Goal: Task Accomplishment & Management: Use online tool/utility

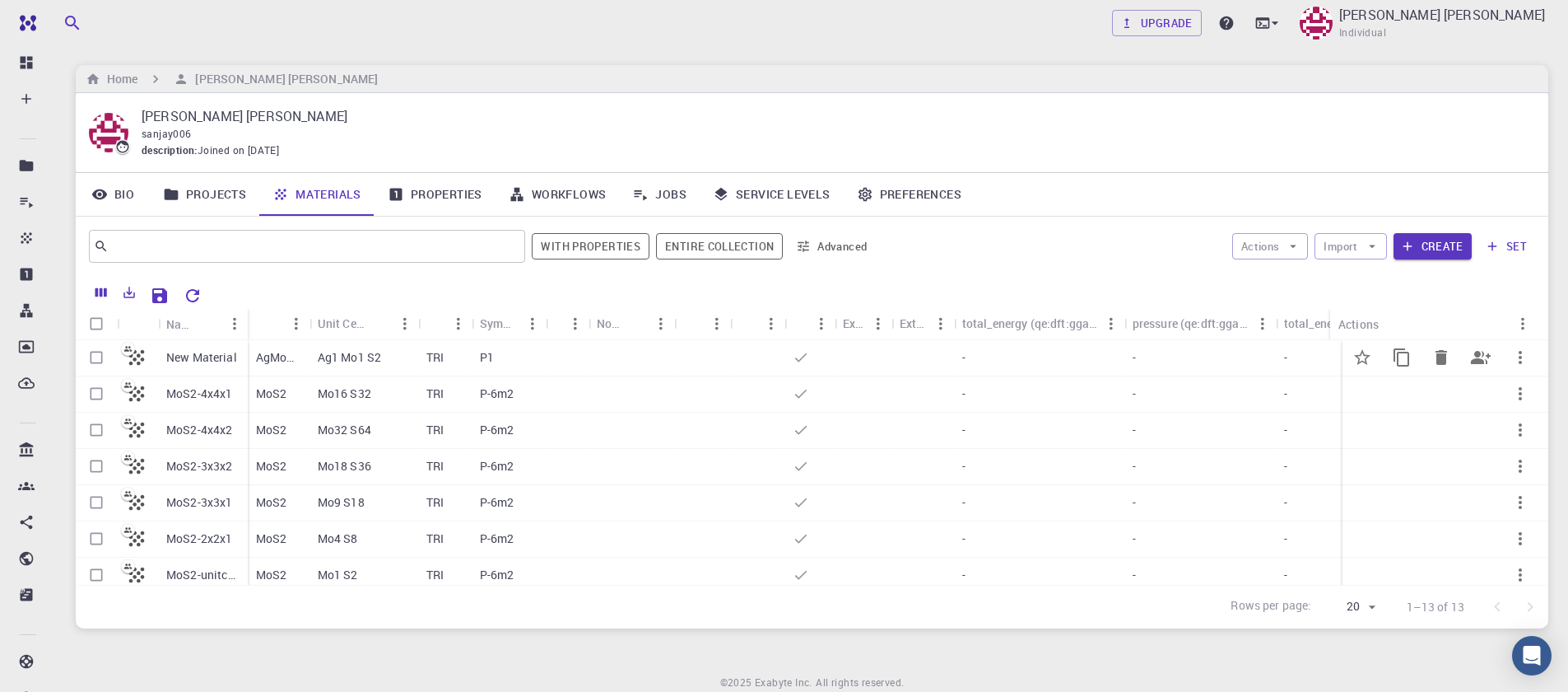
click at [95, 363] on input "Select row" at bounding box center [96, 357] width 31 height 31
checkbox input "true"
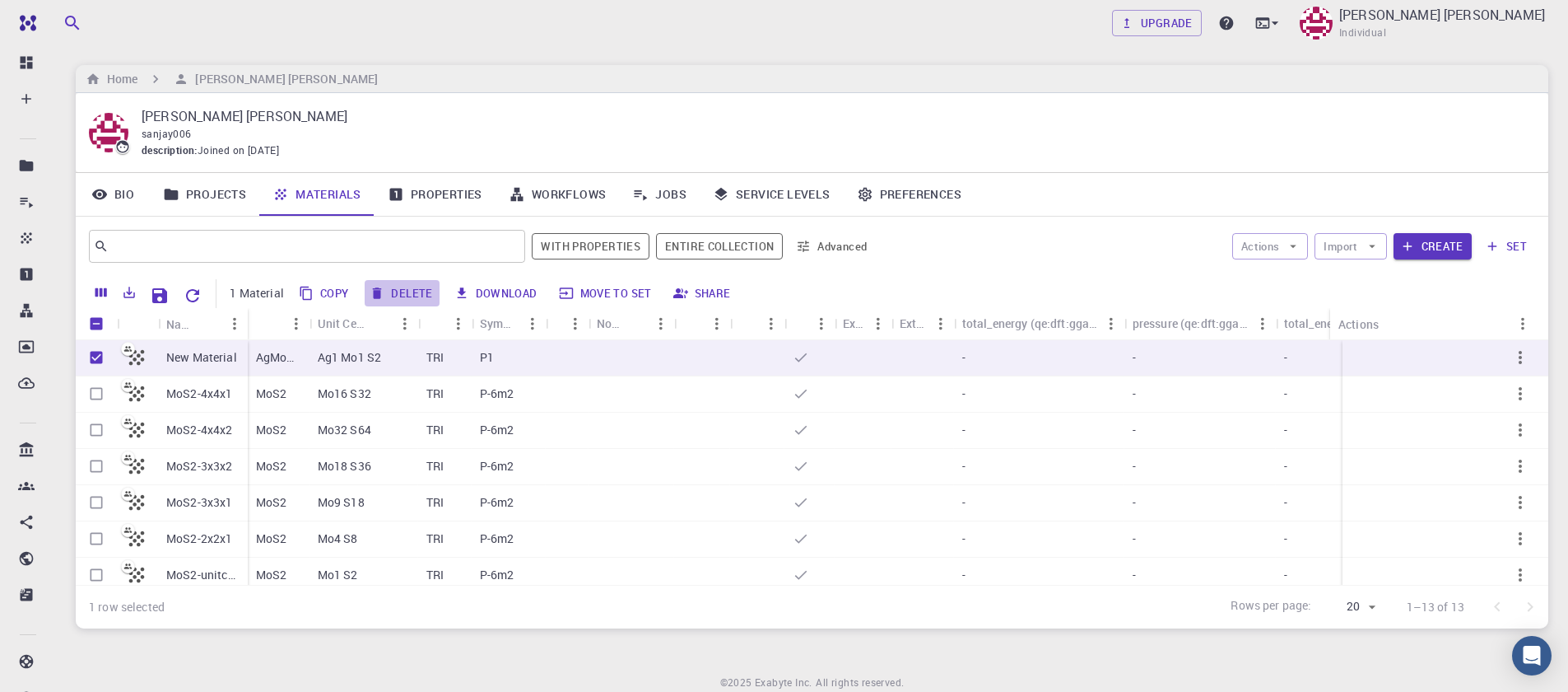
click at [417, 285] on button "Delete" at bounding box center [401, 292] width 74 height 26
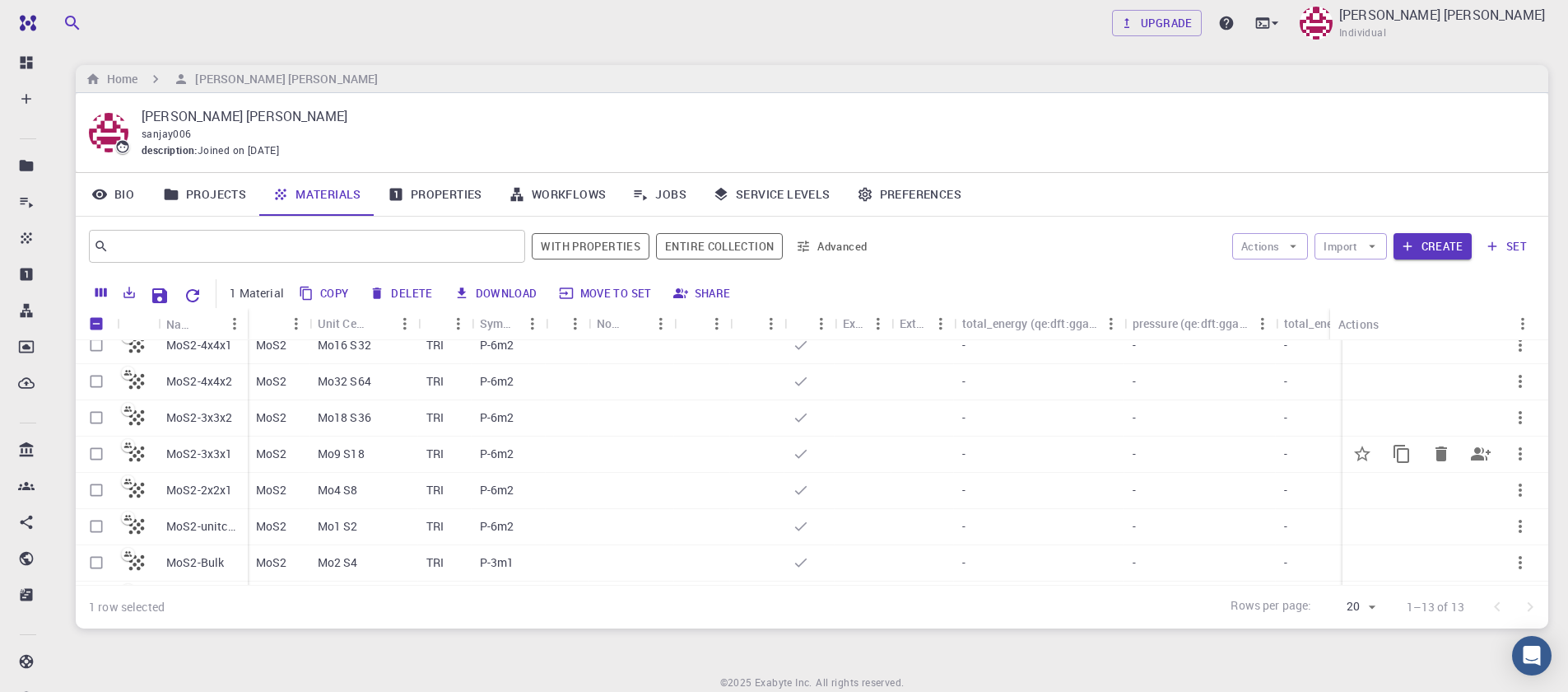
scroll to position [239, 0]
click at [418, 198] on link "Properties" at bounding box center [434, 195] width 121 height 43
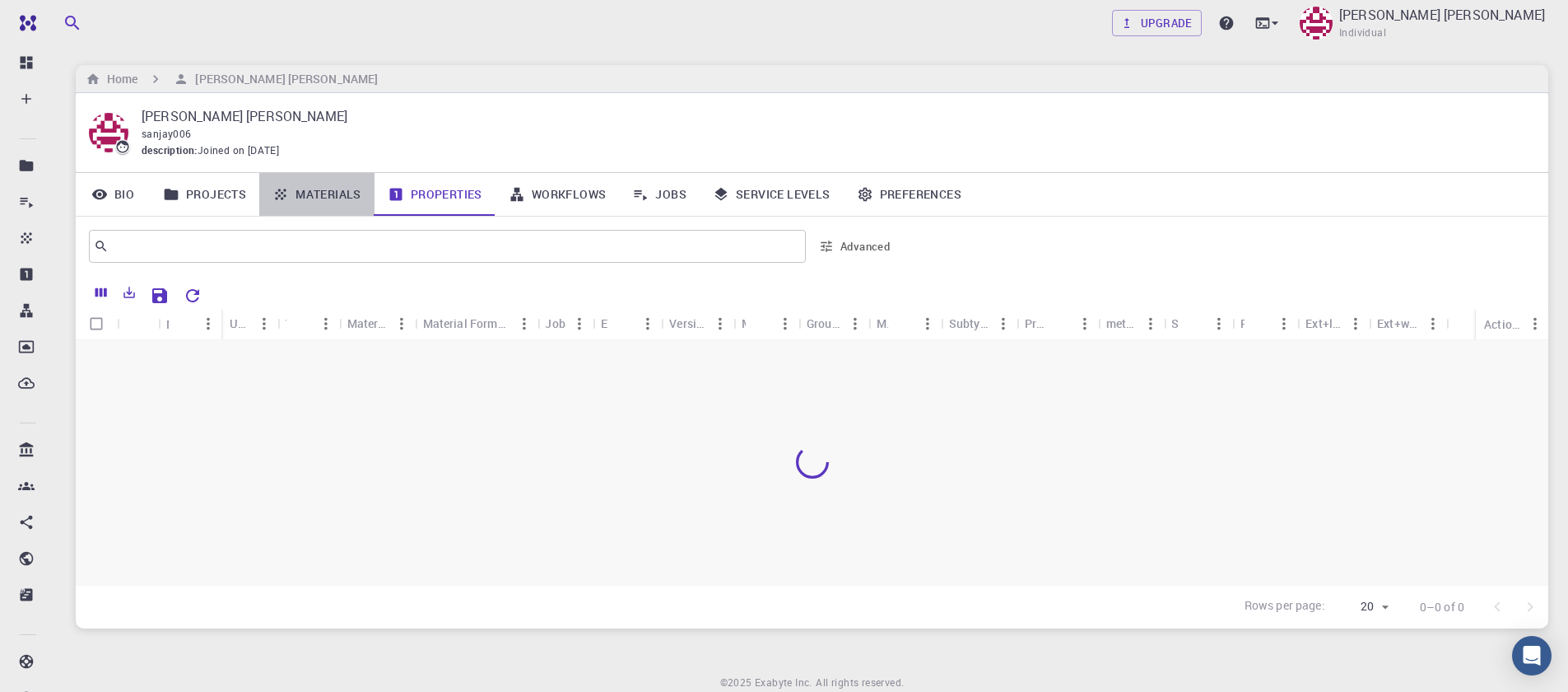
click at [345, 197] on link "Materials" at bounding box center [316, 195] width 115 height 43
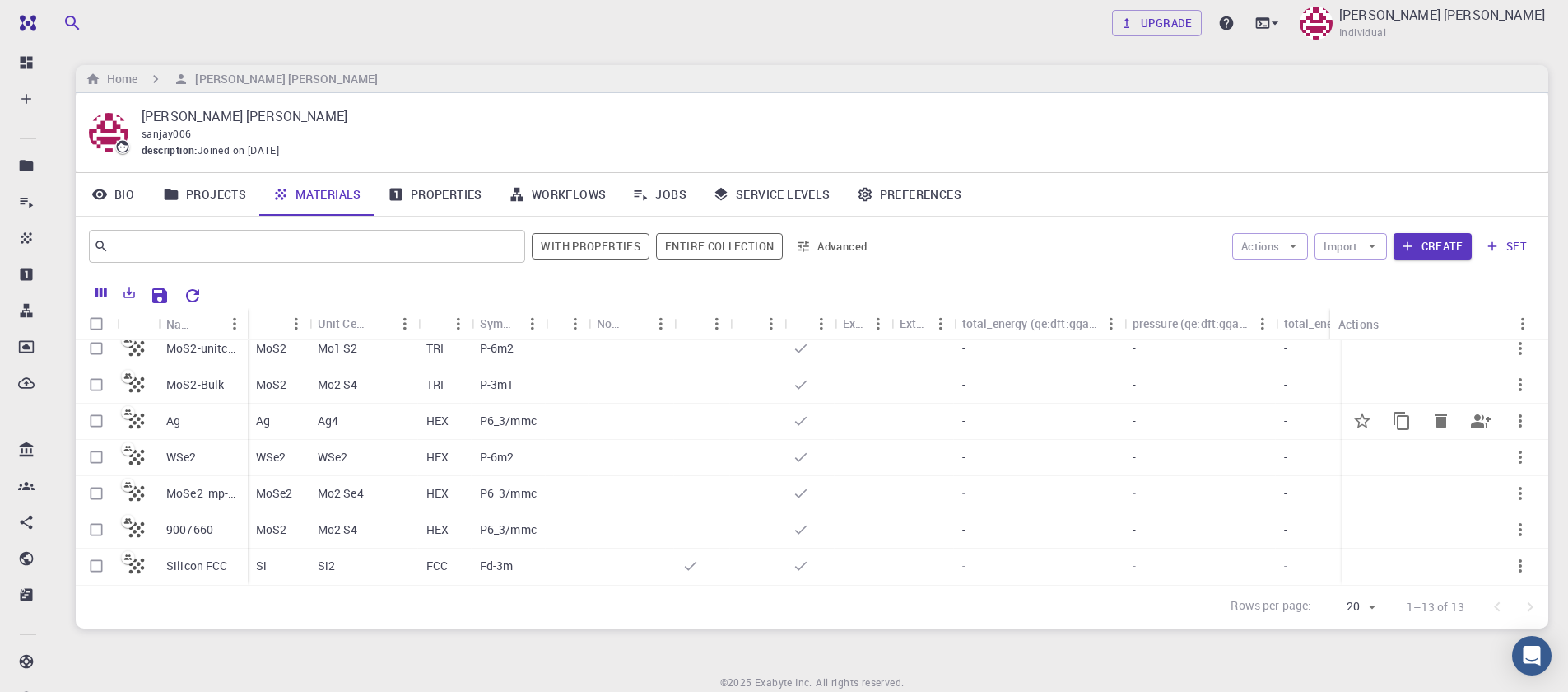
scroll to position [239, 0]
click at [1422, 248] on button "Create" at bounding box center [1433, 246] width 78 height 26
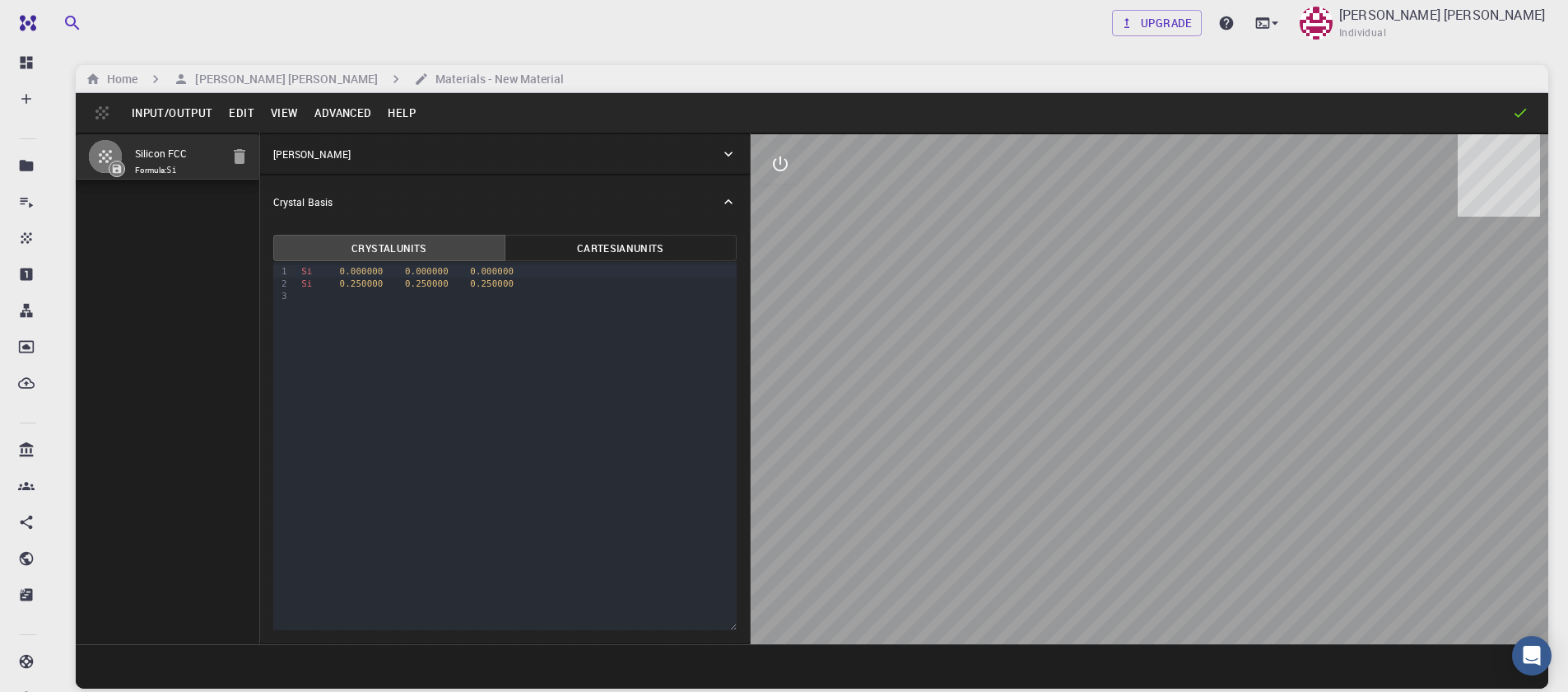
click at [180, 111] on button "Input/Output" at bounding box center [172, 112] width 97 height 26
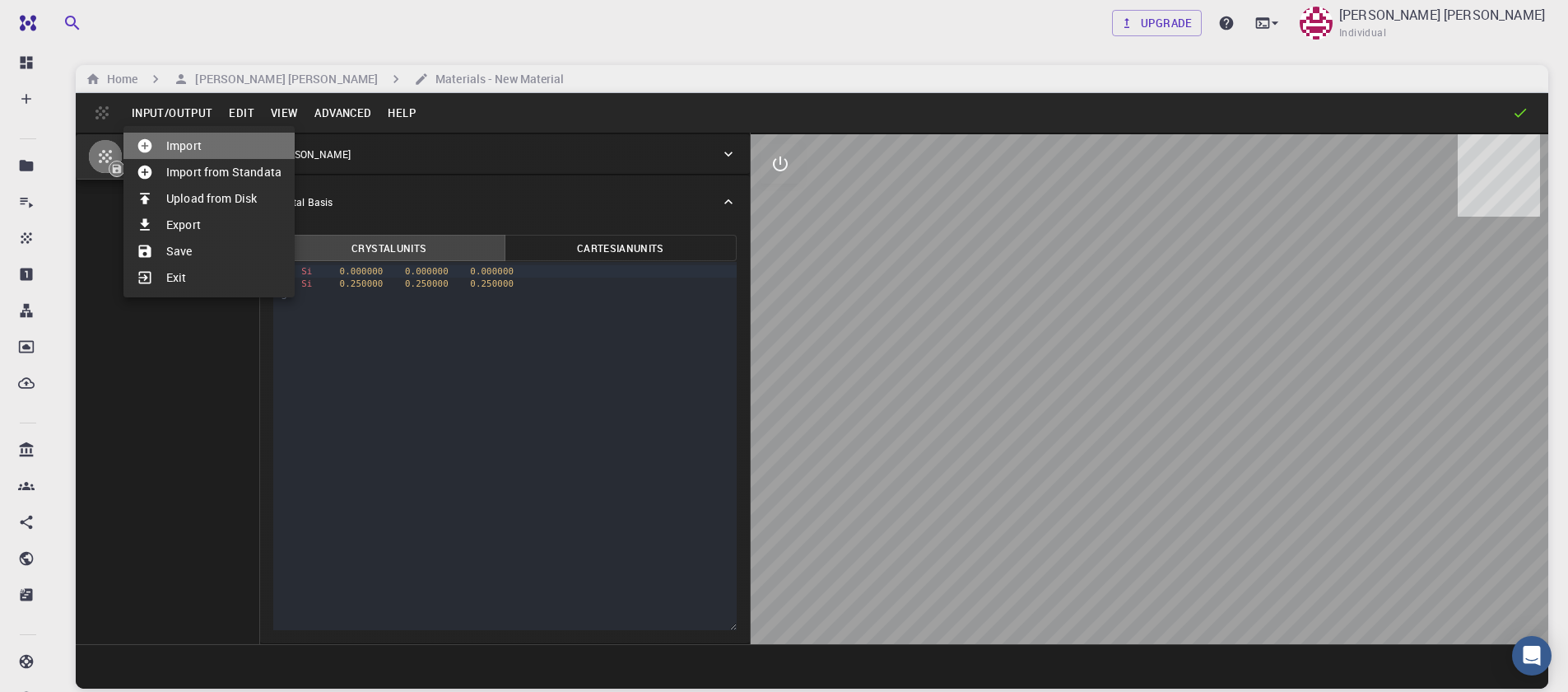
click at [200, 156] on li "Import" at bounding box center [209, 145] width 171 height 26
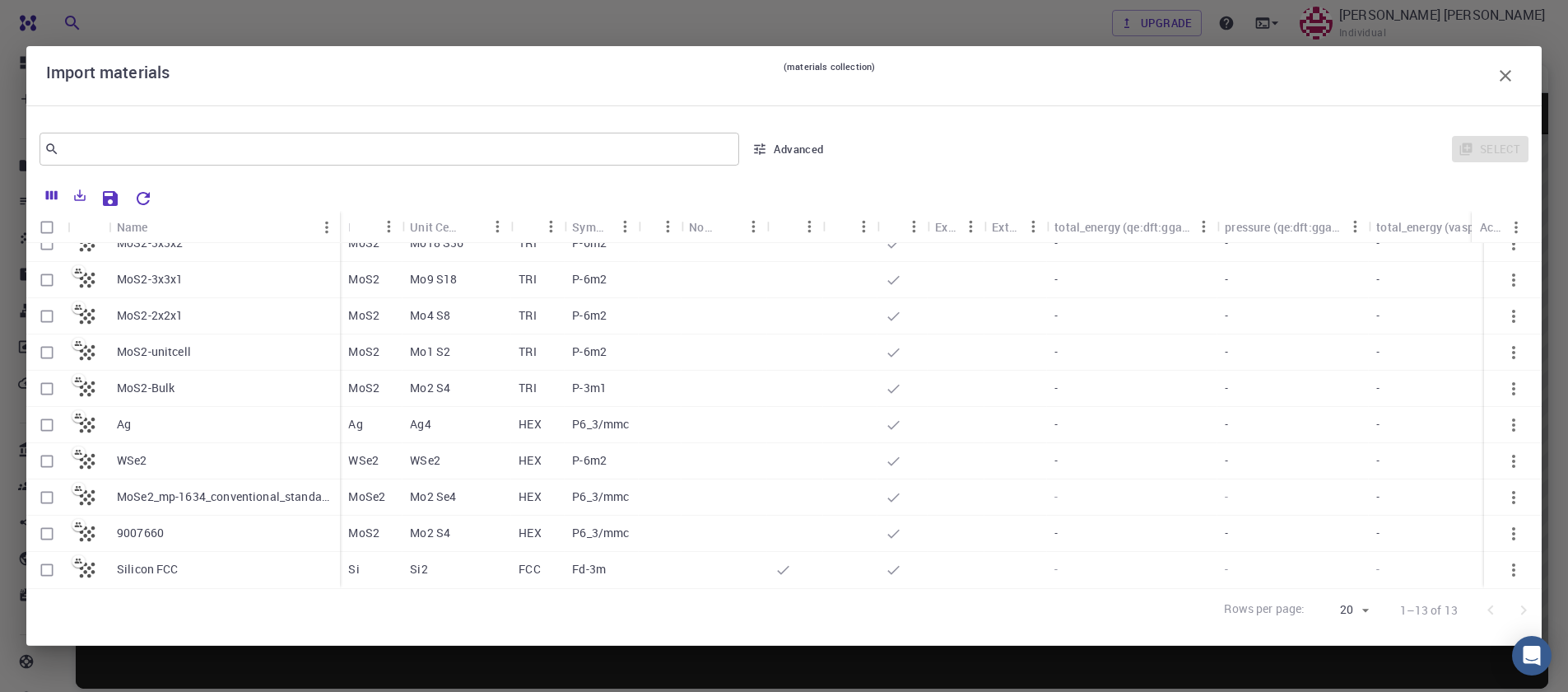
scroll to position [138, 0]
click at [43, 525] on input "Select row" at bounding box center [46, 533] width 31 height 31
checkbox input "true"
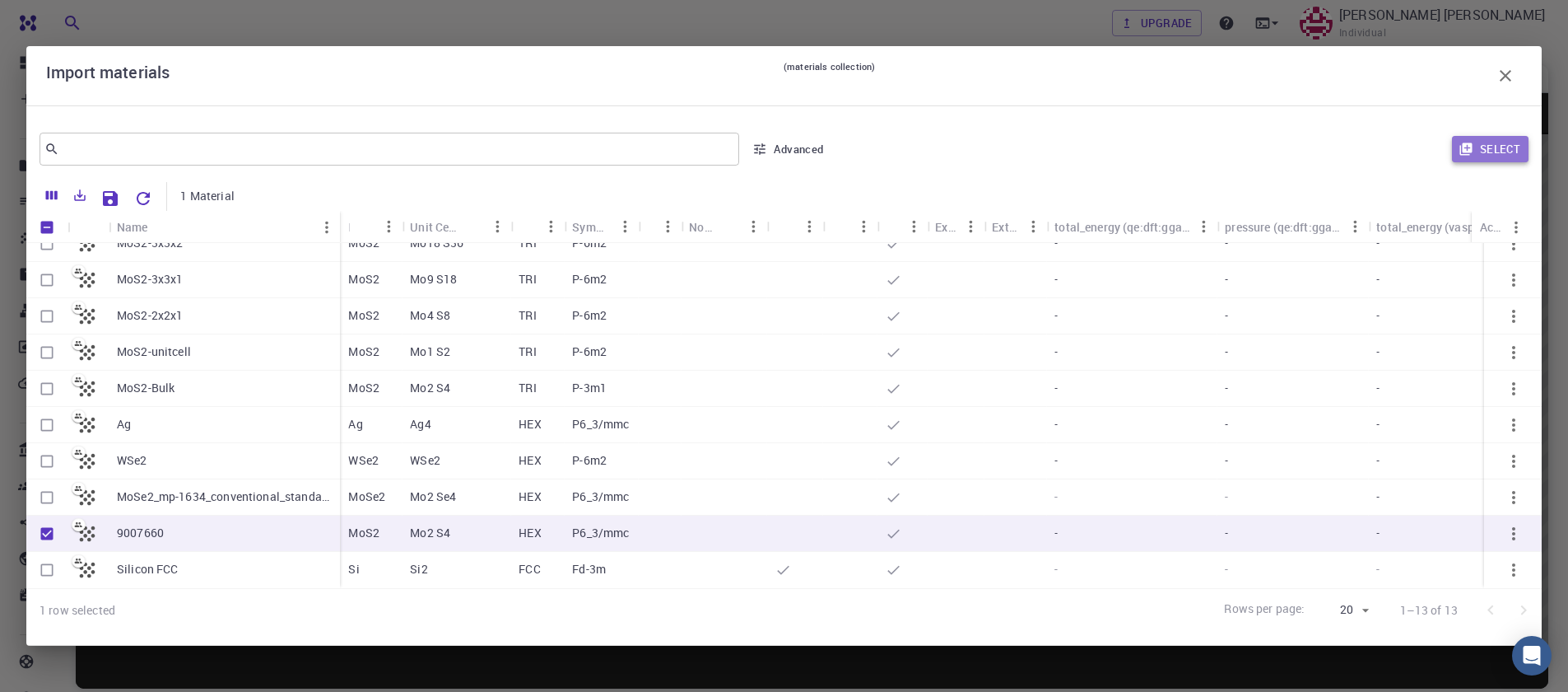
click at [1491, 154] on button "Select" at bounding box center [1490, 148] width 76 height 26
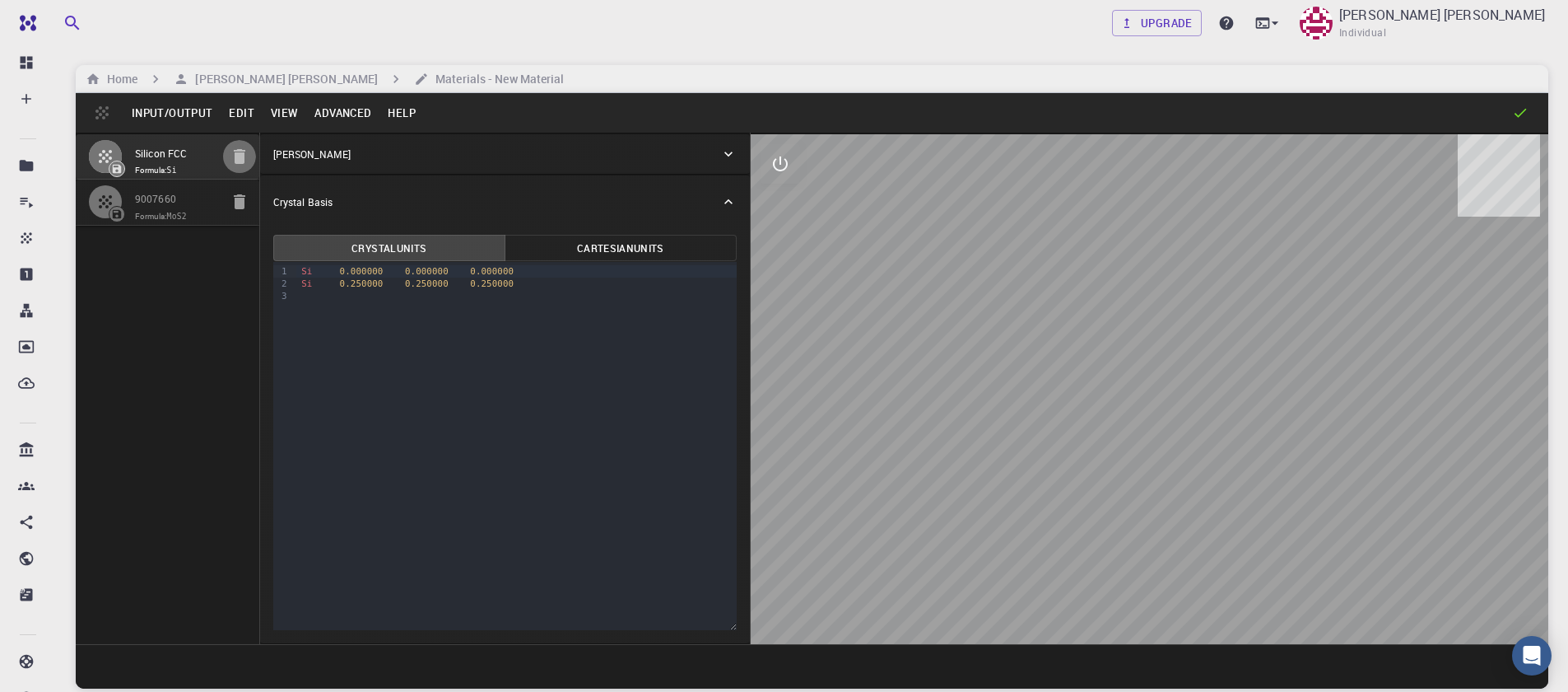
click at [229, 158] on icon "button" at bounding box center [239, 156] width 19 height 19
type input "HEX"
type input "3.161"
type input "12.295"
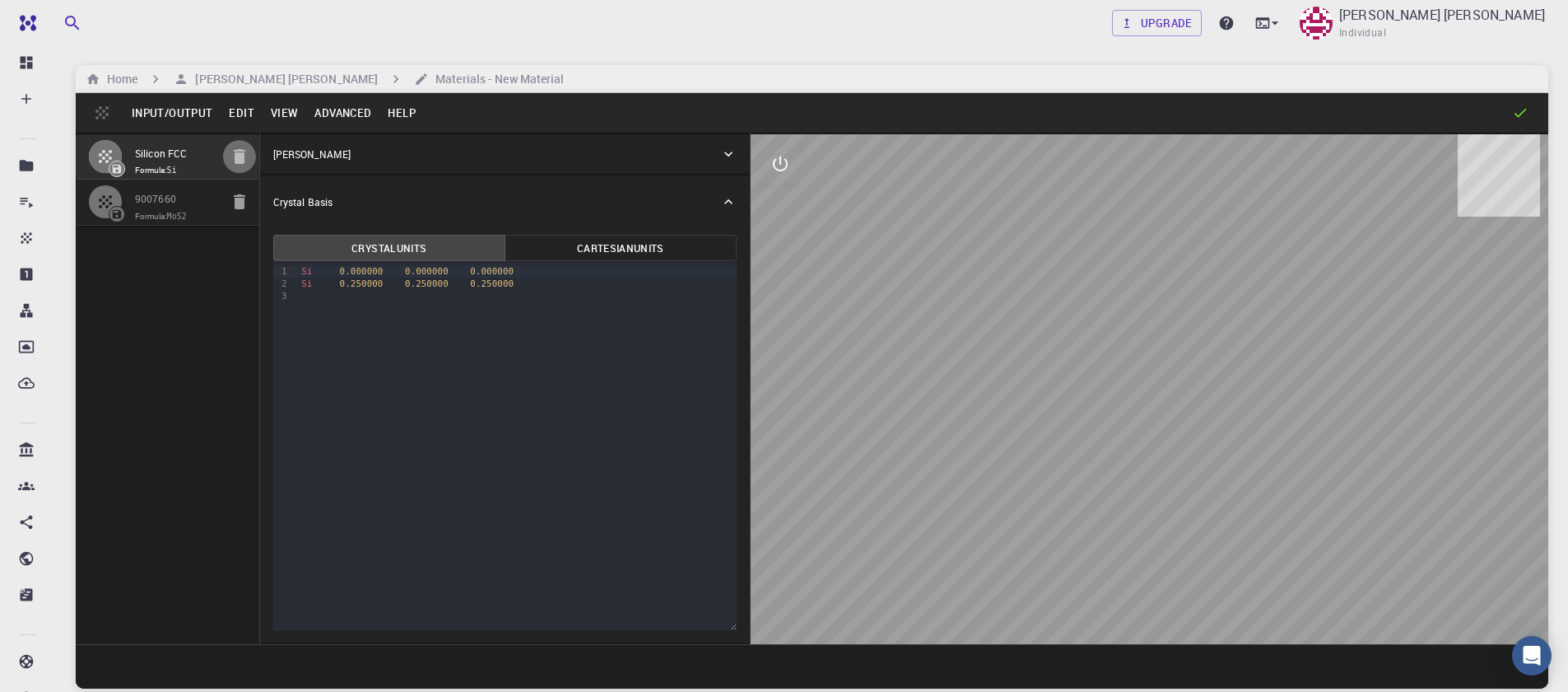
type input "90"
type input "119.99999999999999"
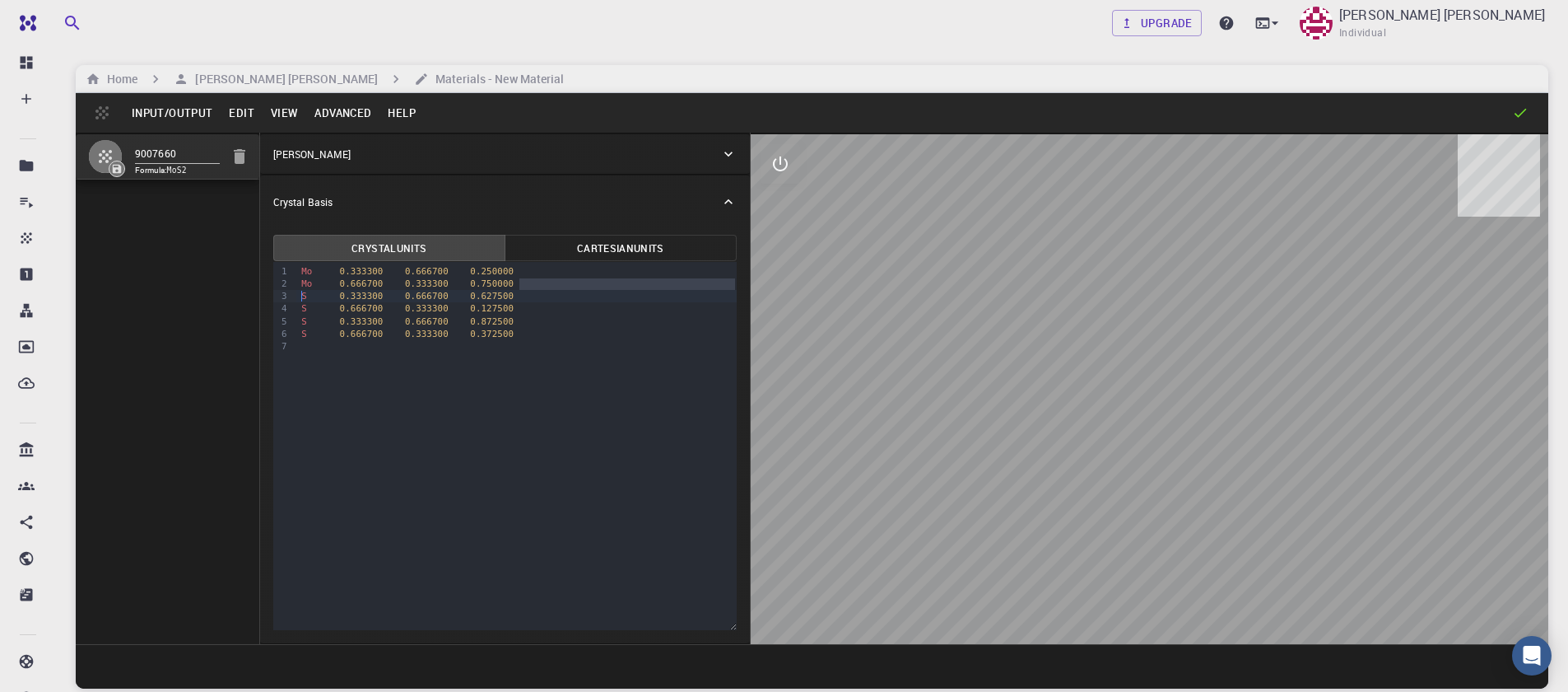
drag, startPoint x: 524, startPoint y: 283, endPoint x: 289, endPoint y: 291, distance: 235.1
click at [289, 291] on div "9 1 2 3 4 5 6 7 › Mo 0.333300 0.666700 0.250000 Mo 0.666700 0.333300 0.750000 S…" at bounding box center [505, 446] width 463 height 368
drag, startPoint x: 299, startPoint y: 286, endPoint x: 567, endPoint y: 285, distance: 268.0
click at [567, 285] on div "Mo 0.666700 0.333300 0.750000" at bounding box center [516, 284] width 440 height 13
drag, startPoint x: 520, startPoint y: 285, endPoint x: 391, endPoint y: 283, distance: 129.0
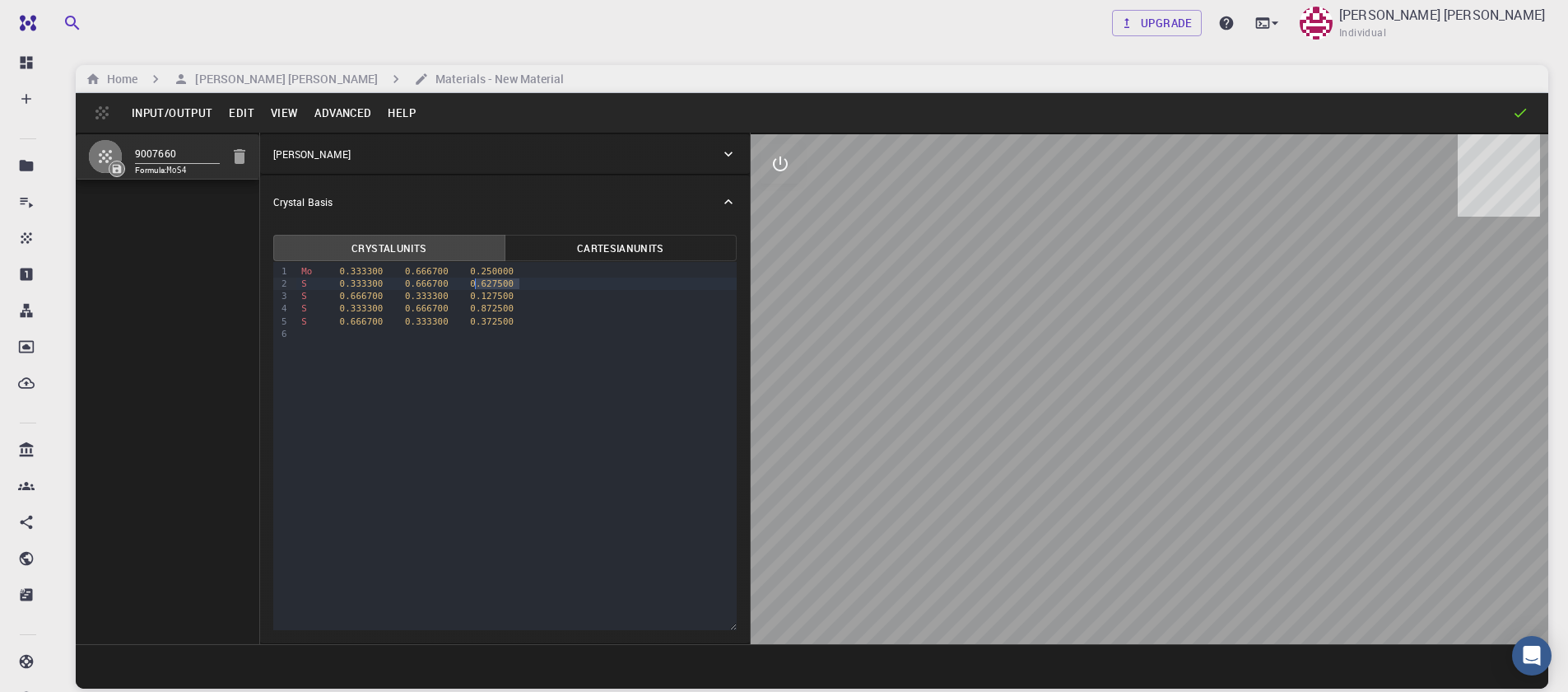
click at [400, 283] on div "S 0.333300 0.666700 0.627500" at bounding box center [516, 284] width 440 height 13
drag, startPoint x: 391, startPoint y: 283, endPoint x: 283, endPoint y: 285, distance: 108.0
click at [283, 285] on div "9 1 2 3 4 5 6 › Mo 0.333300 0.666700 0.250000 S 0.333300 0.666700 0.627500 S 0.…" at bounding box center [505, 446] width 463 height 368
click at [283, 286] on div "2" at bounding box center [281, 284] width 16 height 13
drag, startPoint x: 518, startPoint y: 309, endPoint x: 278, endPoint y: 311, distance: 240.0
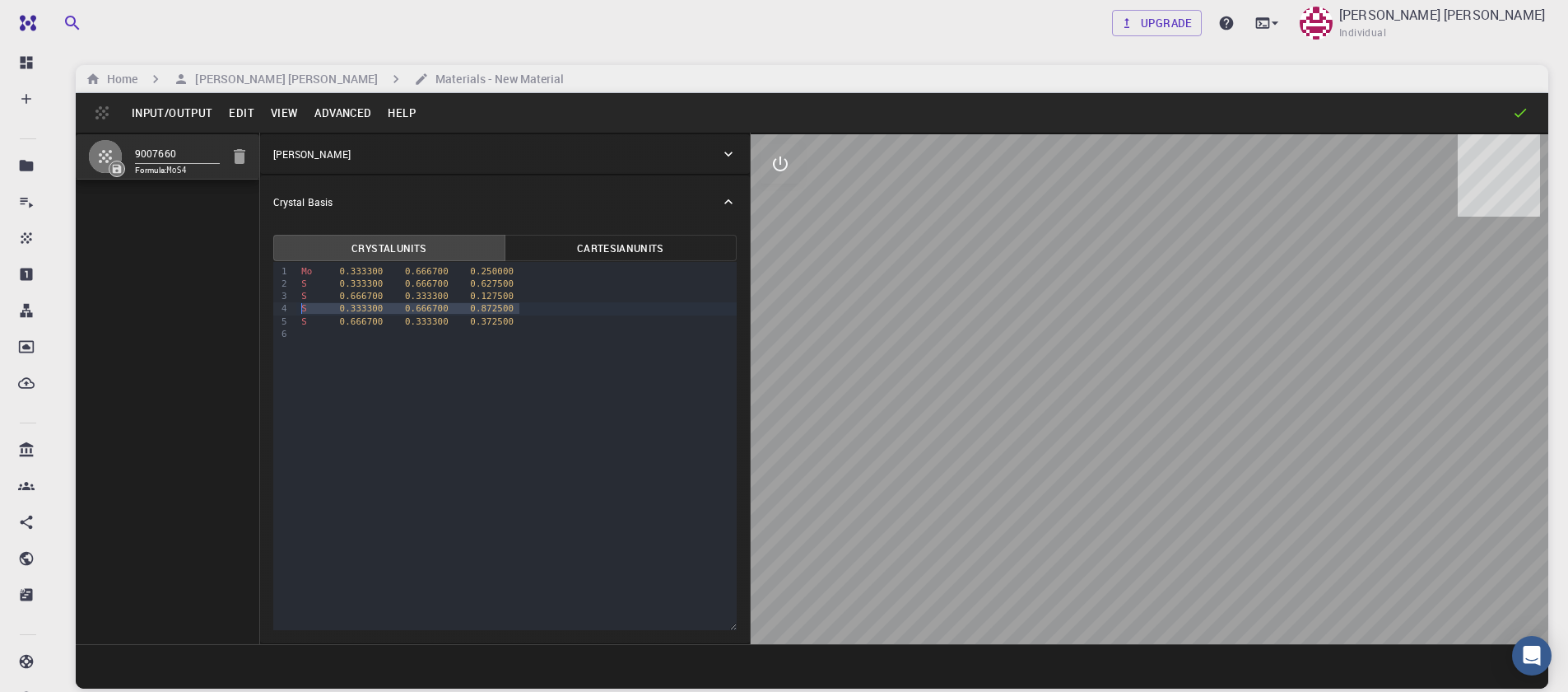
click at [278, 311] on div "9 1 2 3 4 5 6 › Mo 0.333300 0.666700 0.250000 S 0.333300 0.666700 0.627500 S 0.…" at bounding box center [505, 446] width 463 height 368
click at [278, 311] on div "4" at bounding box center [281, 308] width 16 height 13
drag, startPoint x: 511, startPoint y: 367, endPoint x: 517, endPoint y: 357, distance: 11.7
click at [512, 367] on div "9 1 2 3 4 5 6 › Mo 0.333300 0.666700 0.250000 S 0.333300 0.666700 0.627500 S 0.…" at bounding box center [505, 446] width 463 height 368
click at [517, 307] on div "S 0.333300 0.666700 0.872500" at bounding box center [516, 308] width 440 height 13
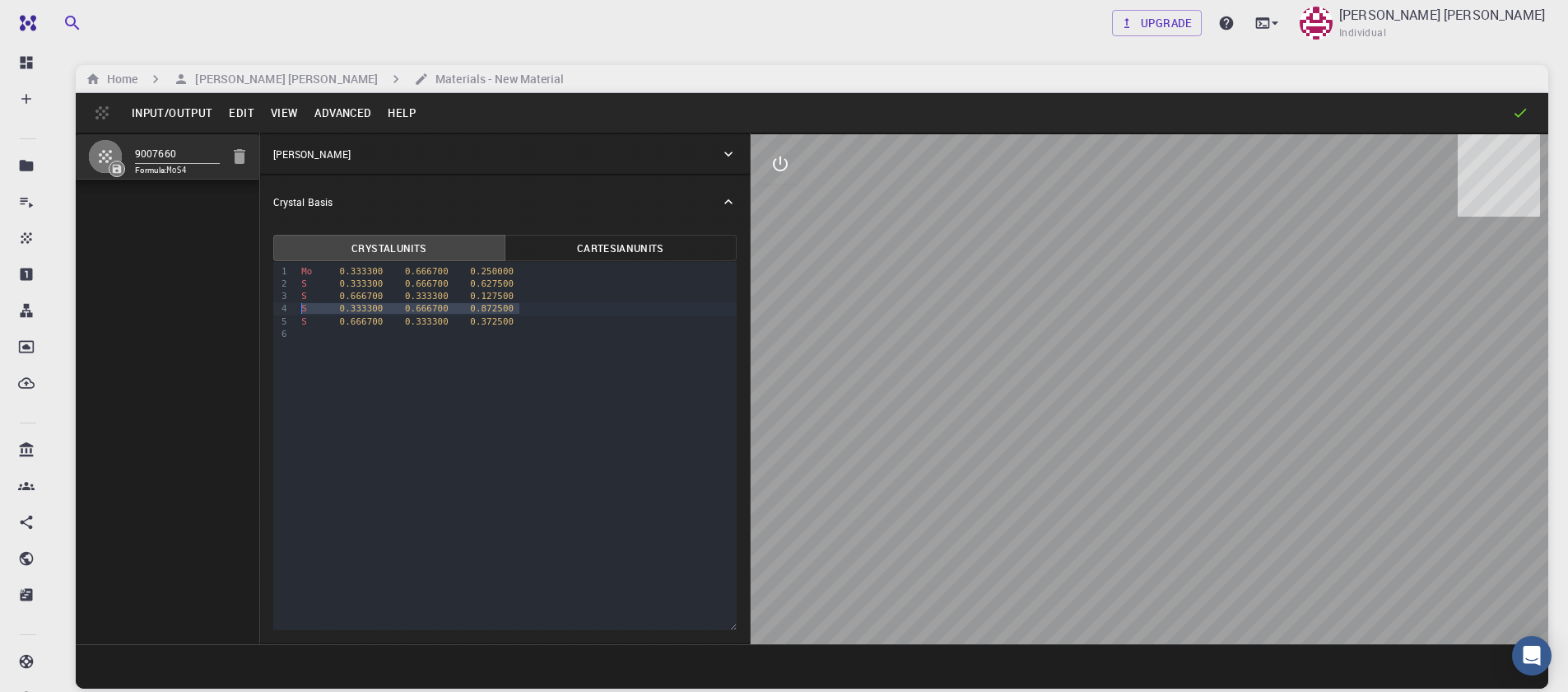
drag, startPoint x: 517, startPoint y: 307, endPoint x: 296, endPoint y: 308, distance: 221.0
click at [296, 308] on div "9 1 2 3 4 5 6 › Mo 0.333300 0.666700 0.250000 S 0.333300 0.666700 0.627500 S 0.…" at bounding box center [505, 446] width 463 height 368
drag, startPoint x: 522, startPoint y: 281, endPoint x: 279, endPoint y: 288, distance: 243.1
click at [279, 288] on div "9 1 2 3 4 5 › Mo 0.333300 0.666700 0.250000 S 0.333300 0.666700 0.627500 S 0.66…" at bounding box center [505, 446] width 463 height 368
click at [362, 118] on button "Advanced" at bounding box center [343, 112] width 74 height 26
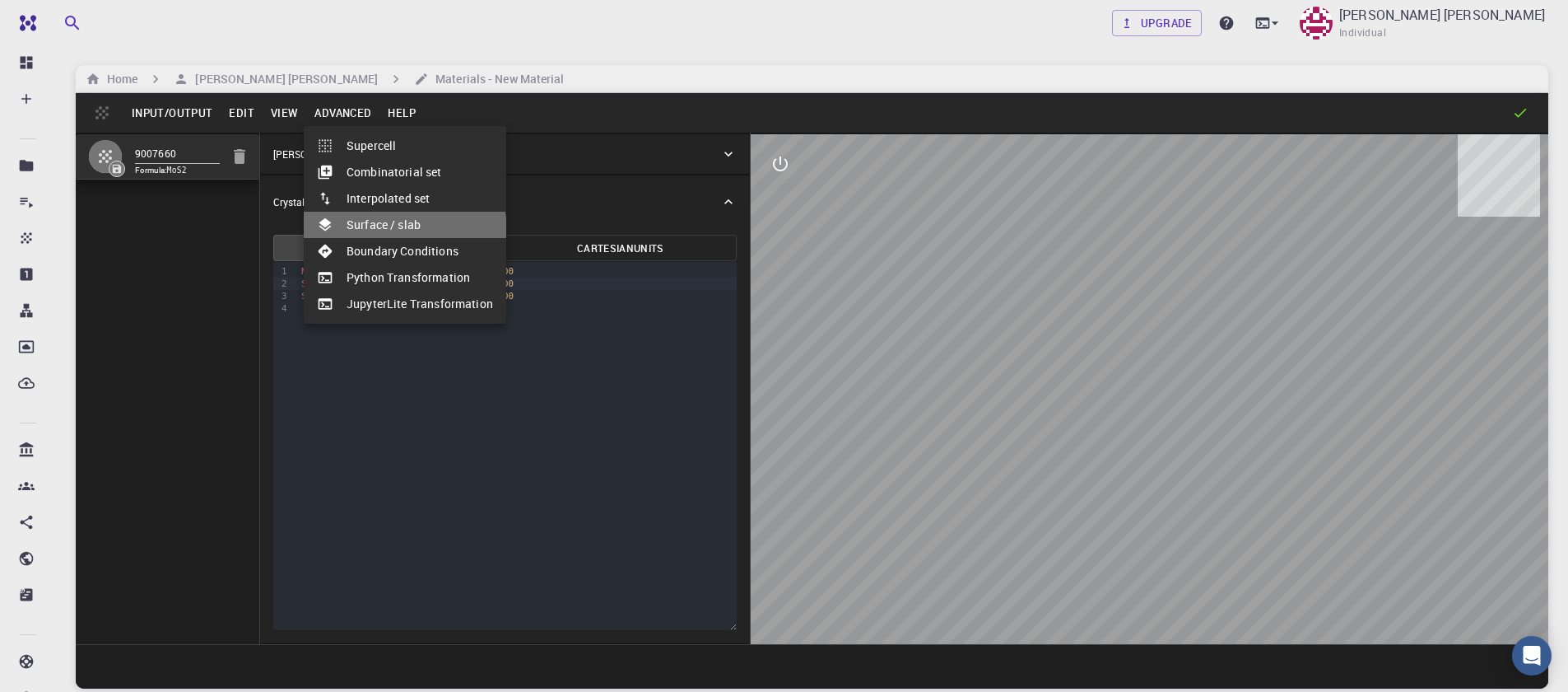
click at [379, 232] on li "Surface / slab" at bounding box center [404, 225] width 202 height 26
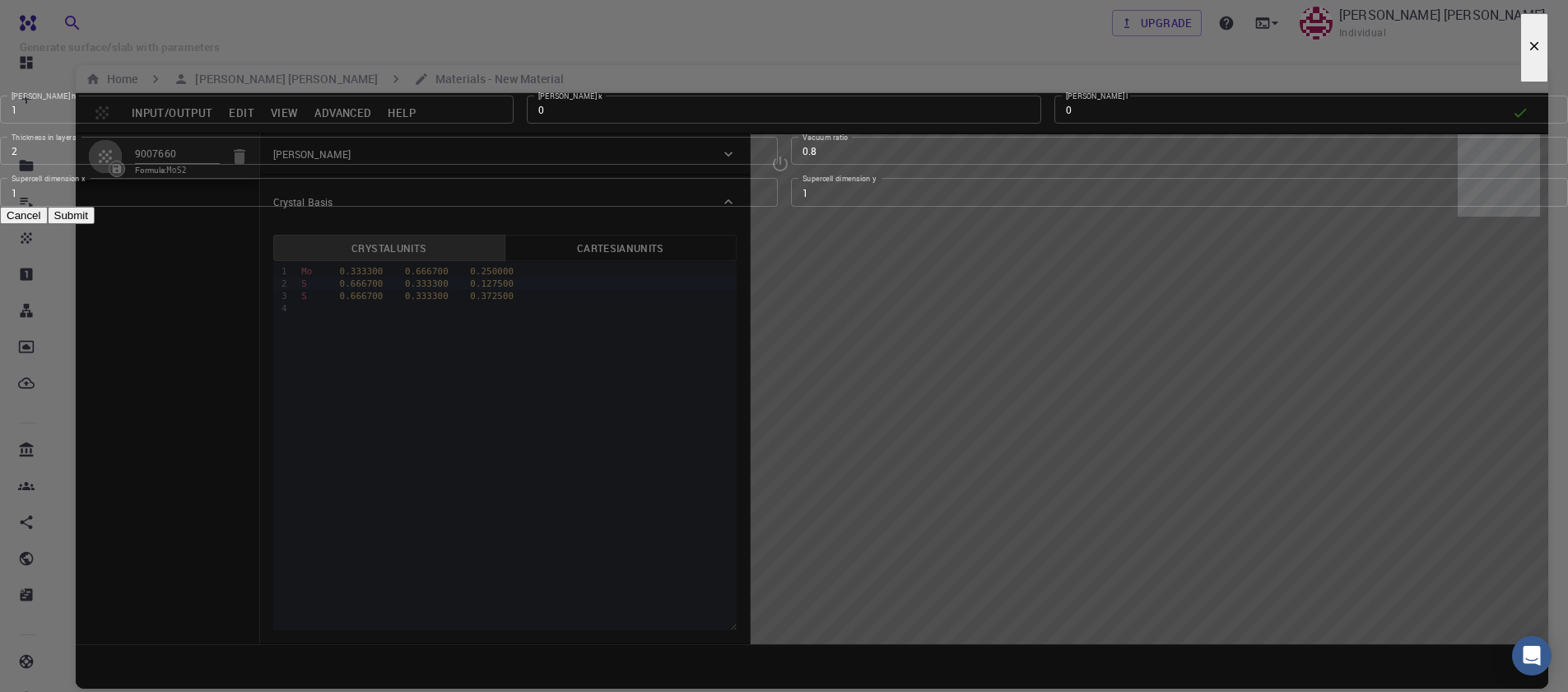
click at [760, 165] on input "2" at bounding box center [389, 150] width 778 height 28
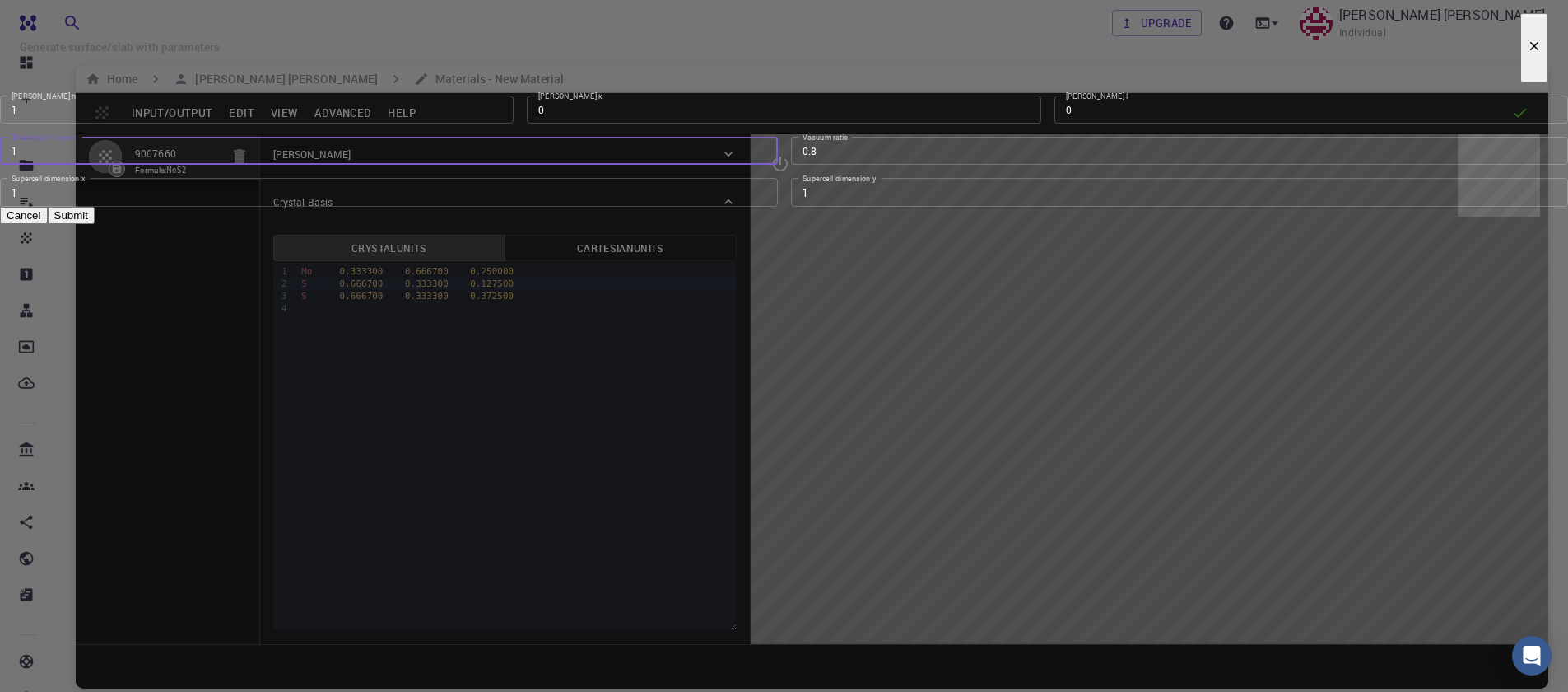
type input "1"
click at [760, 165] on input "1" at bounding box center [389, 150] width 778 height 28
click at [995, 165] on input "0.79" at bounding box center [1180, 150] width 778 height 28
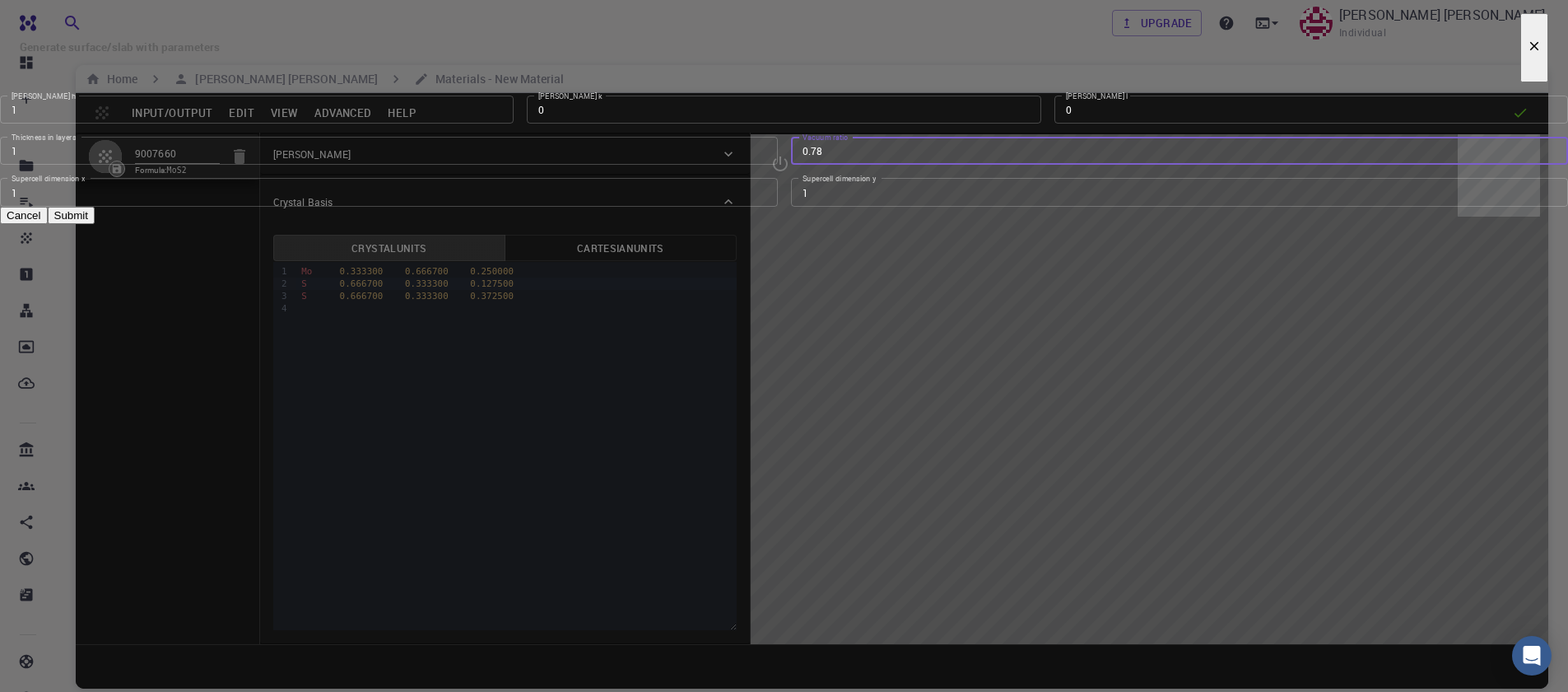
click at [995, 165] on input "0.78" at bounding box center [1180, 150] width 778 height 28
click at [995, 165] on input "0.77" at bounding box center [1180, 150] width 778 height 28
click at [995, 165] on input "0.76" at bounding box center [1180, 150] width 778 height 28
click at [995, 165] on input "0.6" at bounding box center [1180, 150] width 778 height 28
click at [996, 165] on input "0.69" at bounding box center [1180, 150] width 778 height 28
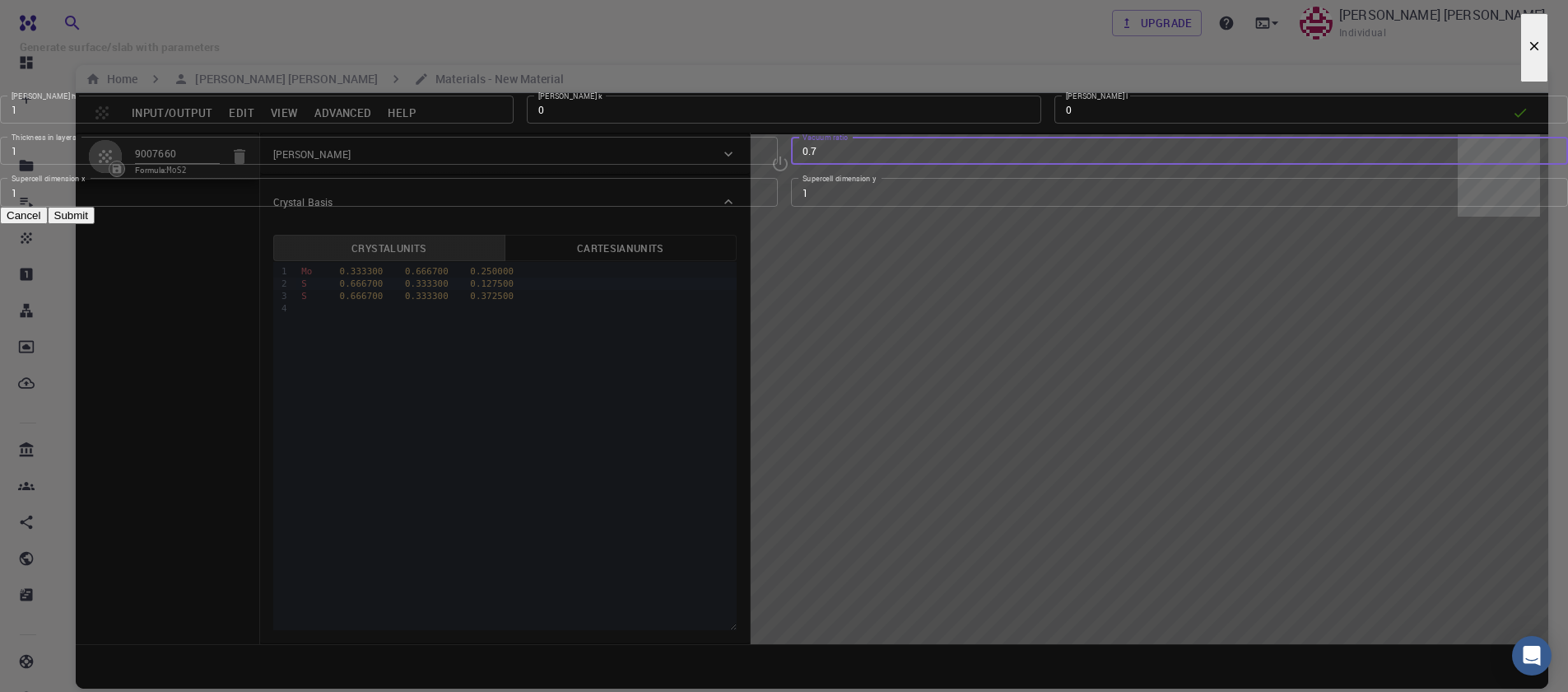
type input "0.7"
click at [996, 165] on input "0.7" at bounding box center [1180, 150] width 778 height 28
click at [95, 225] on button "Submit" at bounding box center [71, 216] width 47 height 17
type input "TRI"
type input "3.160994542861471"
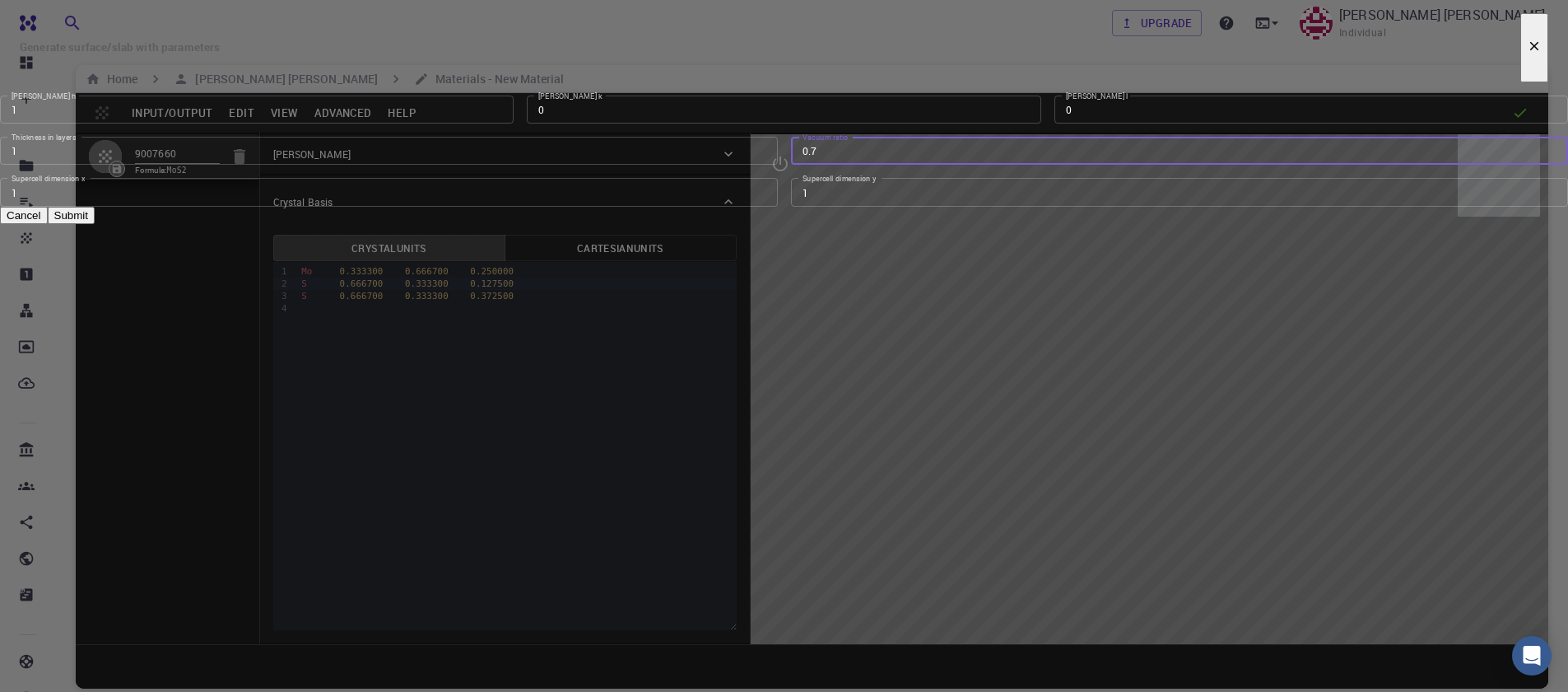
type input "12.295"
type input "10.536666666666665"
type input "120.00005710884312"
type input "90"
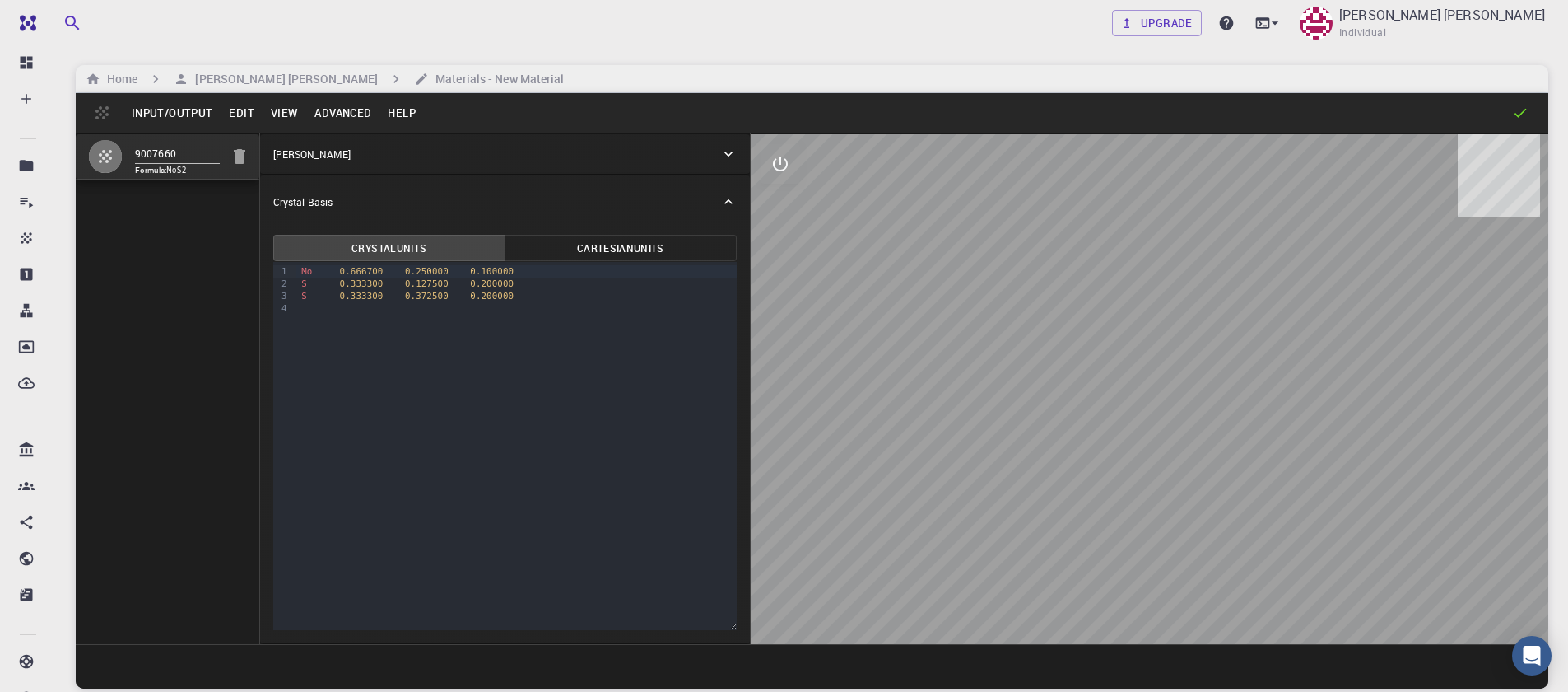
drag, startPoint x: 1109, startPoint y: 483, endPoint x: 1092, endPoint y: 306, distance: 177.8
click at [1090, 317] on div at bounding box center [1149, 389] width 798 height 510
click at [253, 117] on button "Edit" at bounding box center [241, 112] width 42 height 26
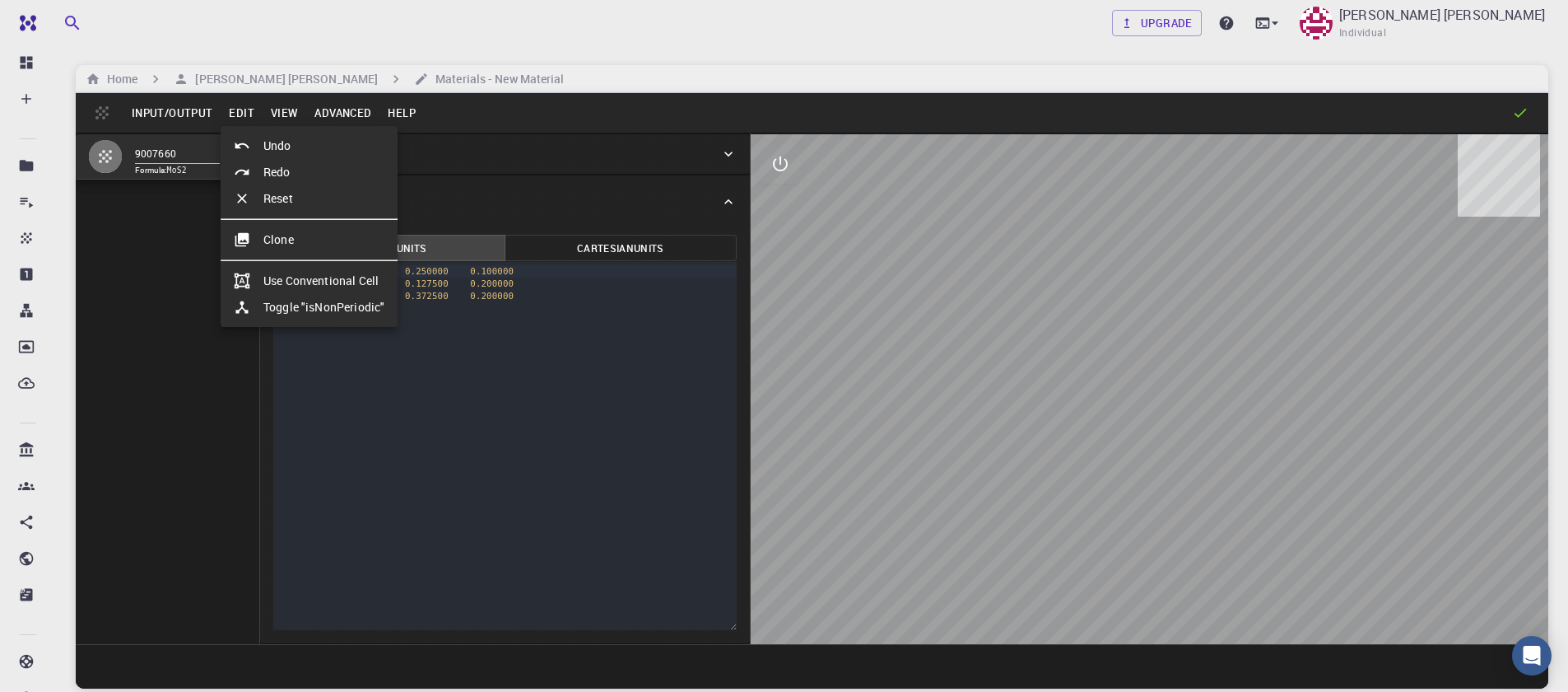
click at [285, 146] on li "Undo" at bounding box center [309, 145] width 177 height 26
type input "HEX"
type input "3.161"
type input "12.295"
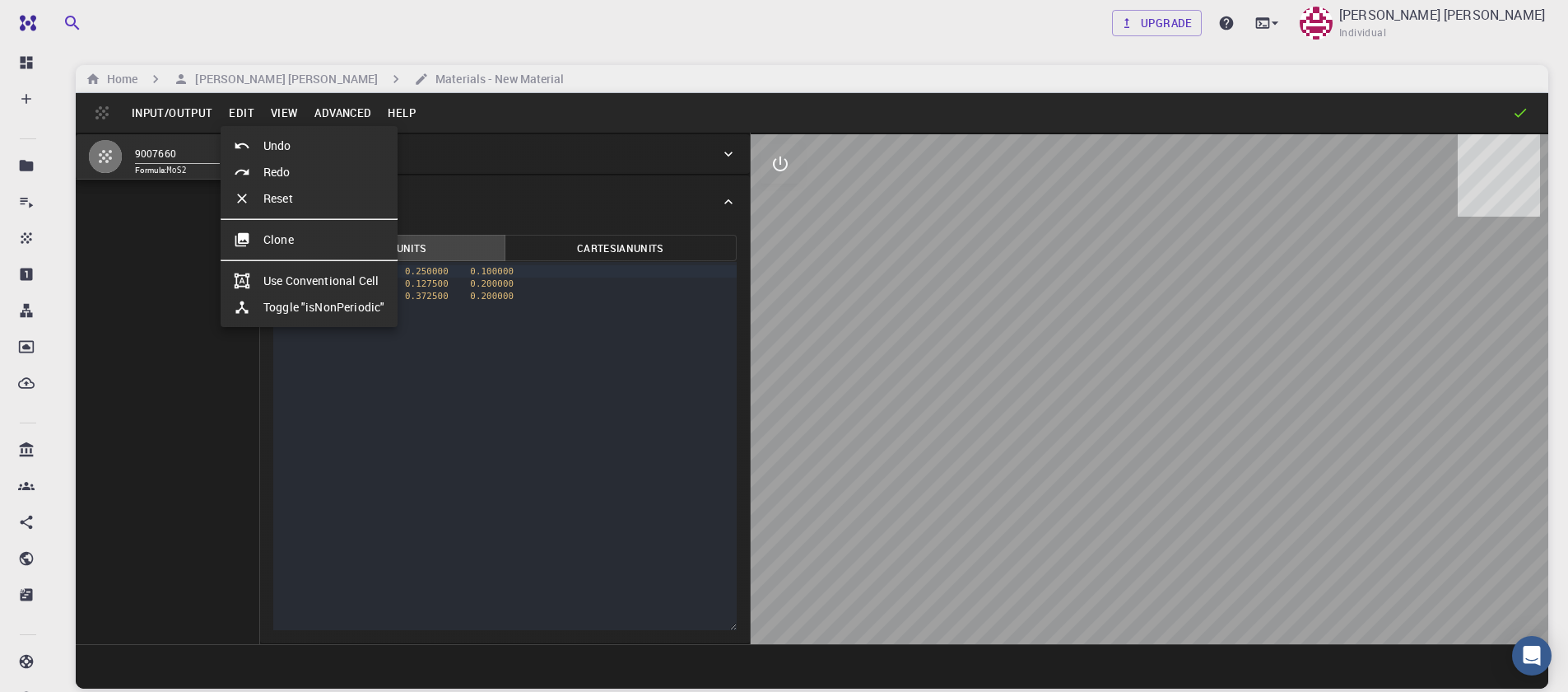
type input "90"
type input "119.99999999999999"
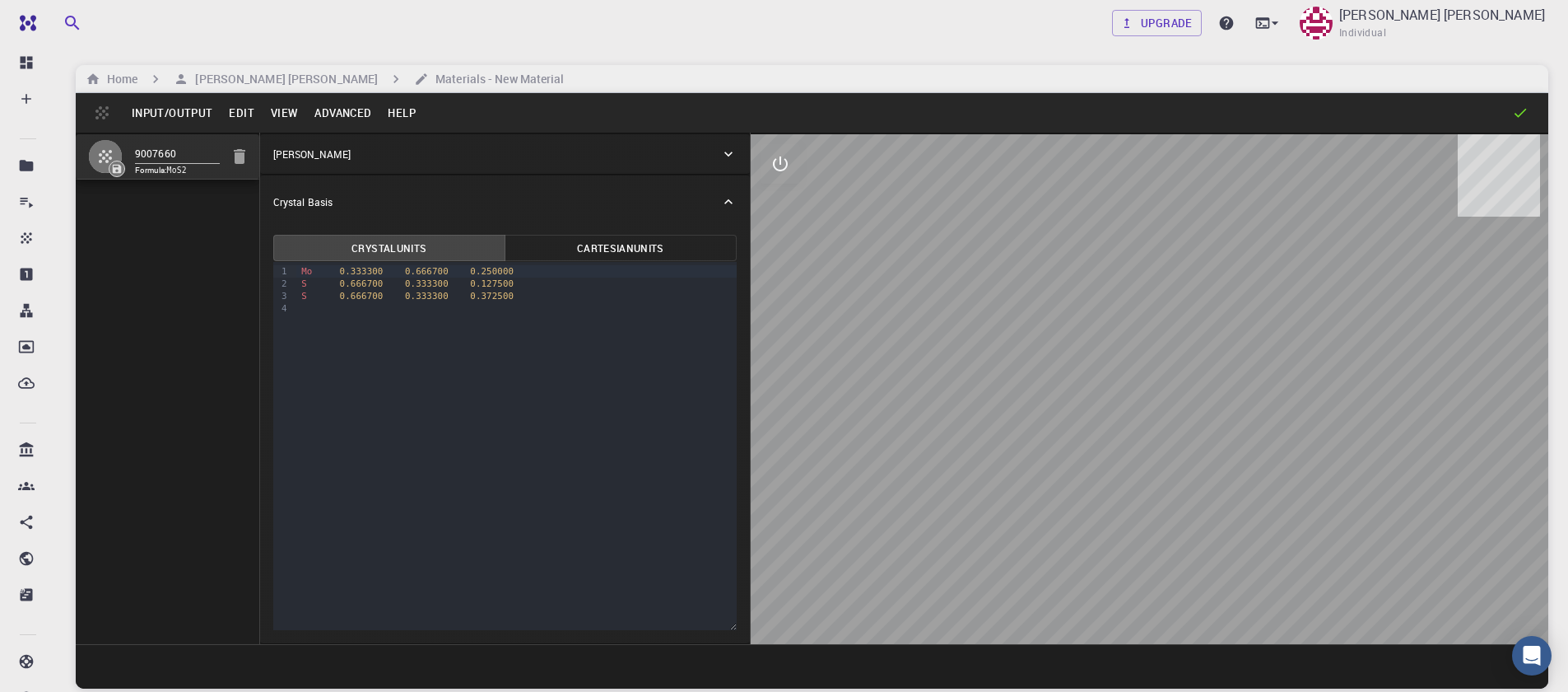
click at [318, 119] on button "Advanced" at bounding box center [343, 112] width 74 height 26
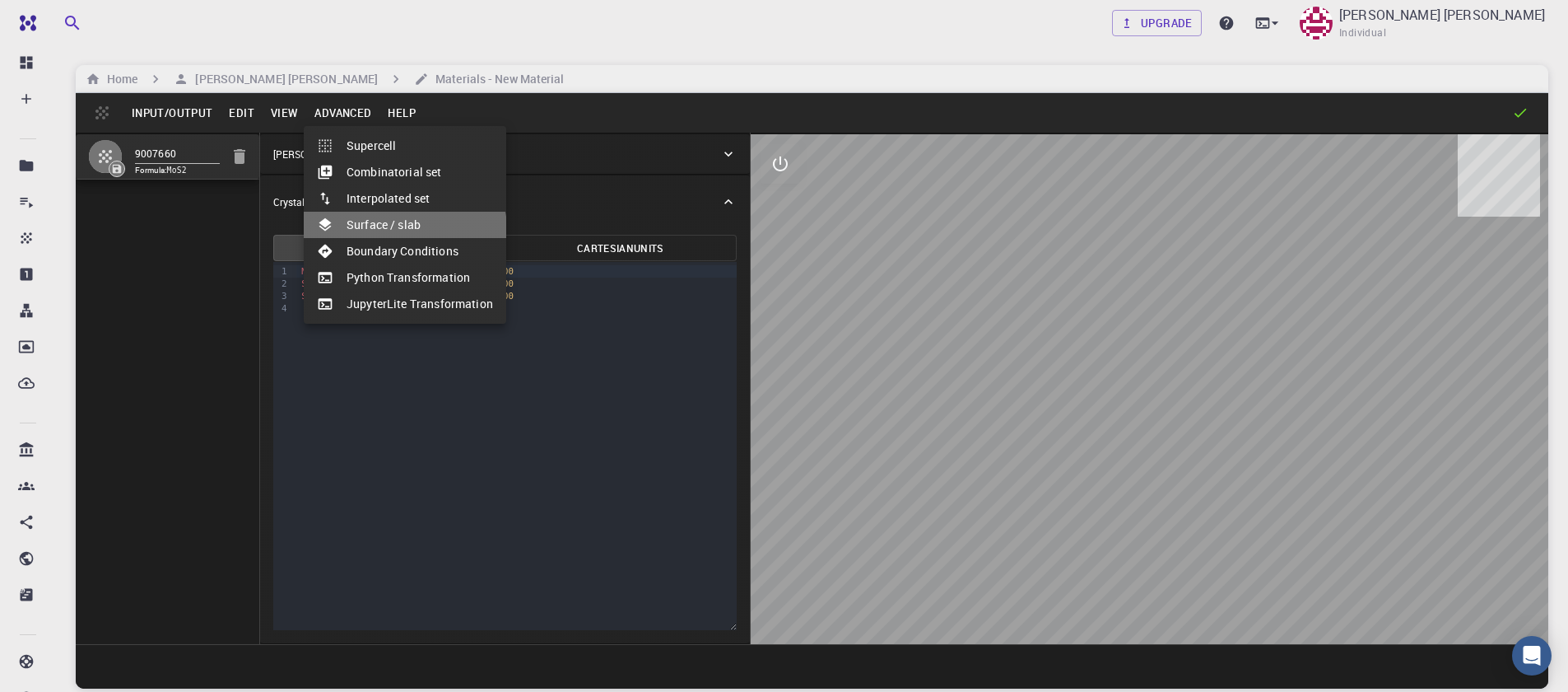
click at [375, 237] on li "Surface / slab" at bounding box center [404, 225] width 202 height 26
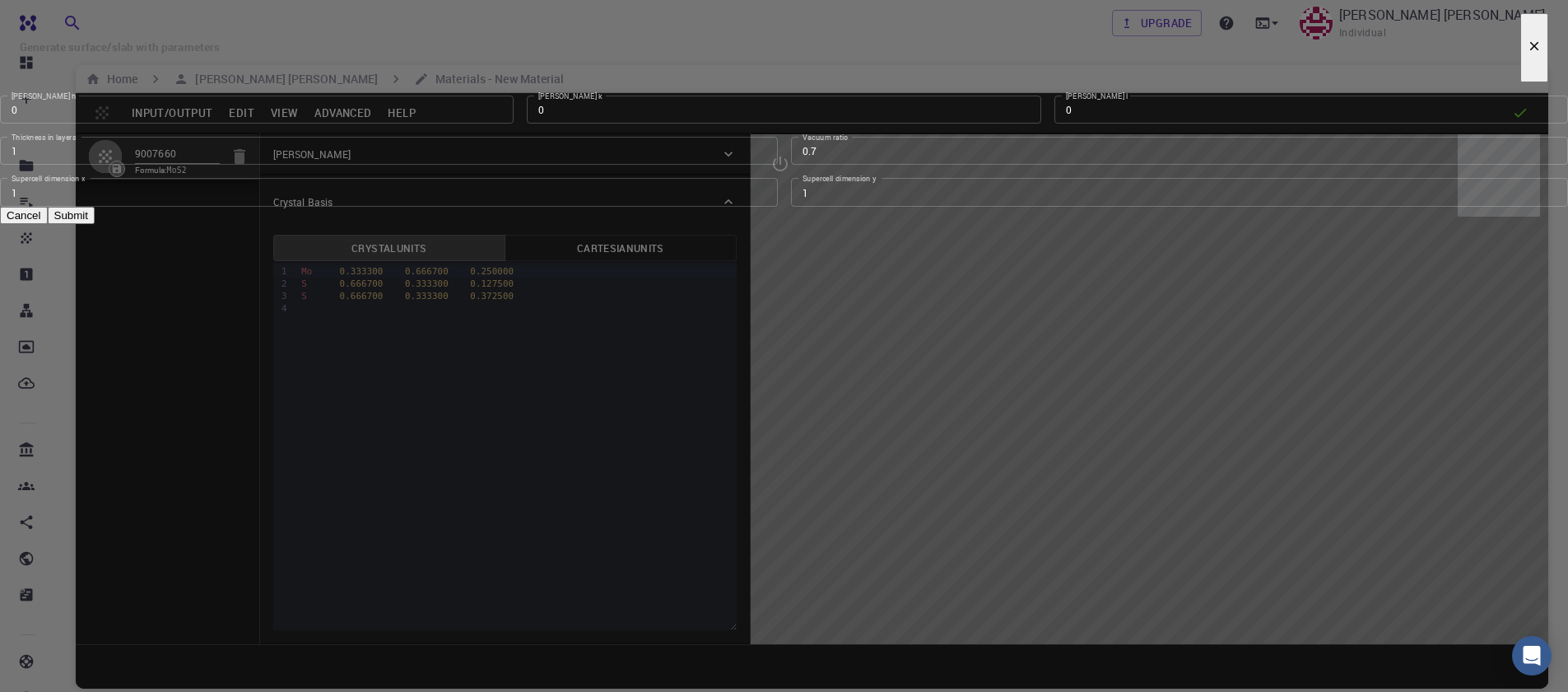
type input "0"
click at [514, 124] on input "0" at bounding box center [256, 109] width 514 height 28
click at [1054, 124] on input "0" at bounding box center [1311, 109] width 514 height 28
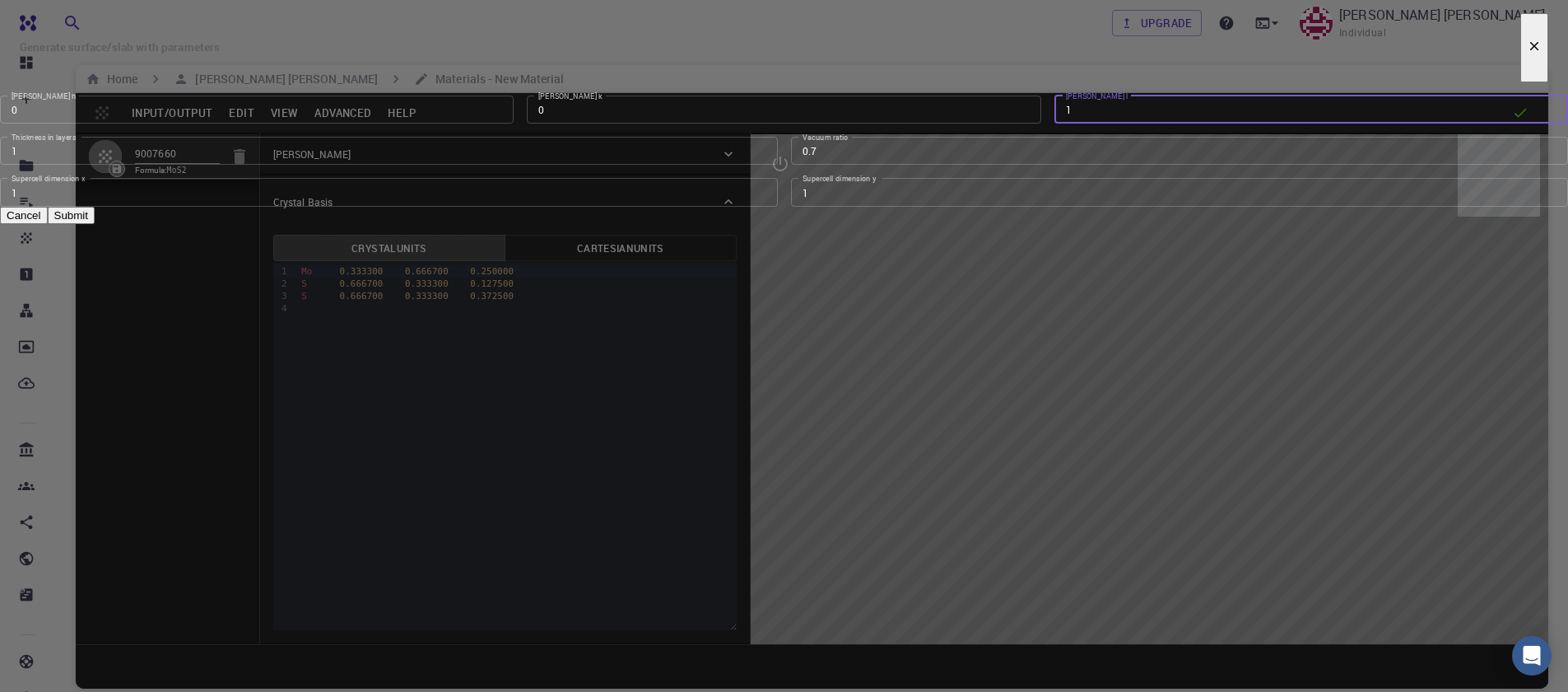
type input "1"
click at [1054, 124] on input "1" at bounding box center [1311, 109] width 514 height 28
click at [95, 225] on button "Submit" at bounding box center [71, 216] width 47 height 17
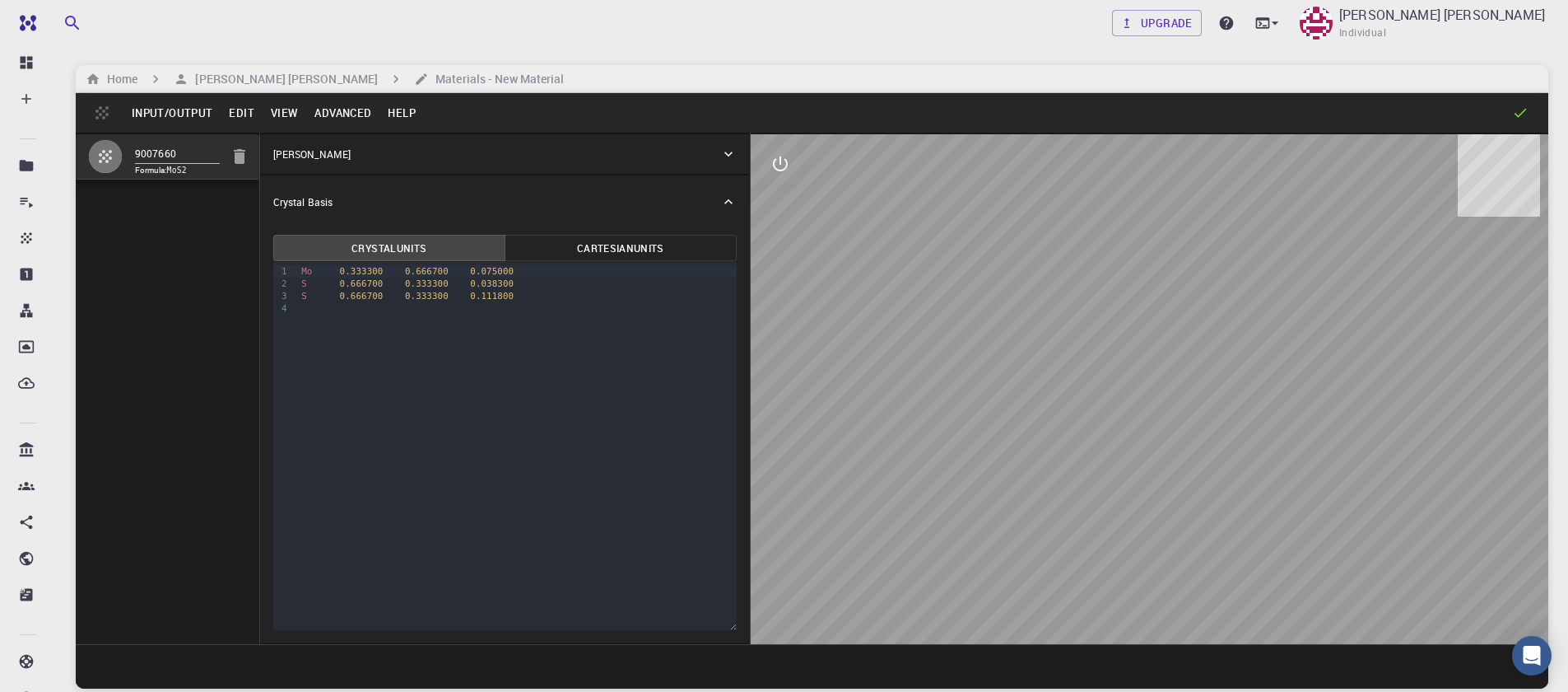
type input "TRI"
type input "3.160994542861471"
type input "40.98333333333333"
type input "120.0000571088431"
click at [168, 116] on button "Input/Output" at bounding box center [172, 112] width 97 height 26
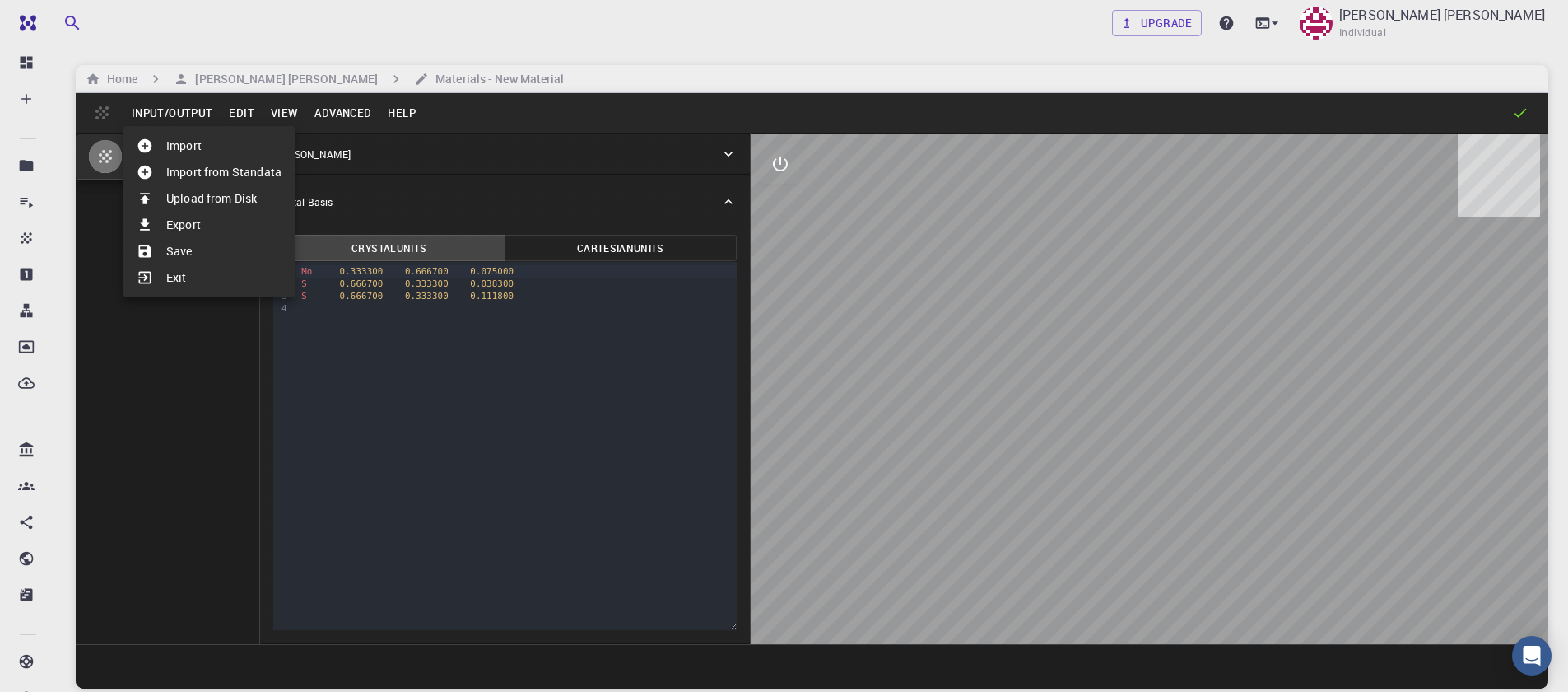
click at [192, 249] on li "Save" at bounding box center [209, 251] width 171 height 26
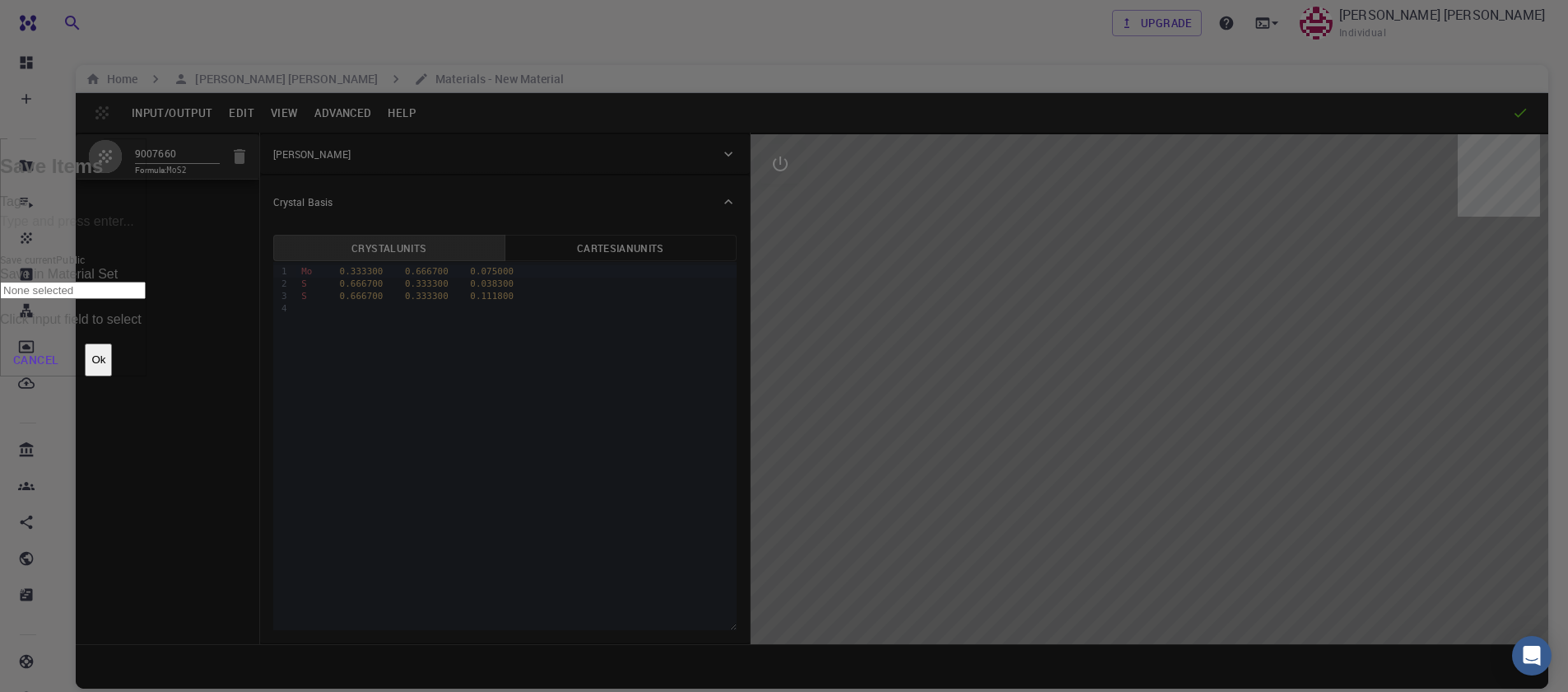
click at [146, 235] on input "Tags" at bounding box center [73, 222] width 146 height 26
type input "mos2_70"
click at [112, 344] on button "Ok" at bounding box center [99, 360] width 27 height 33
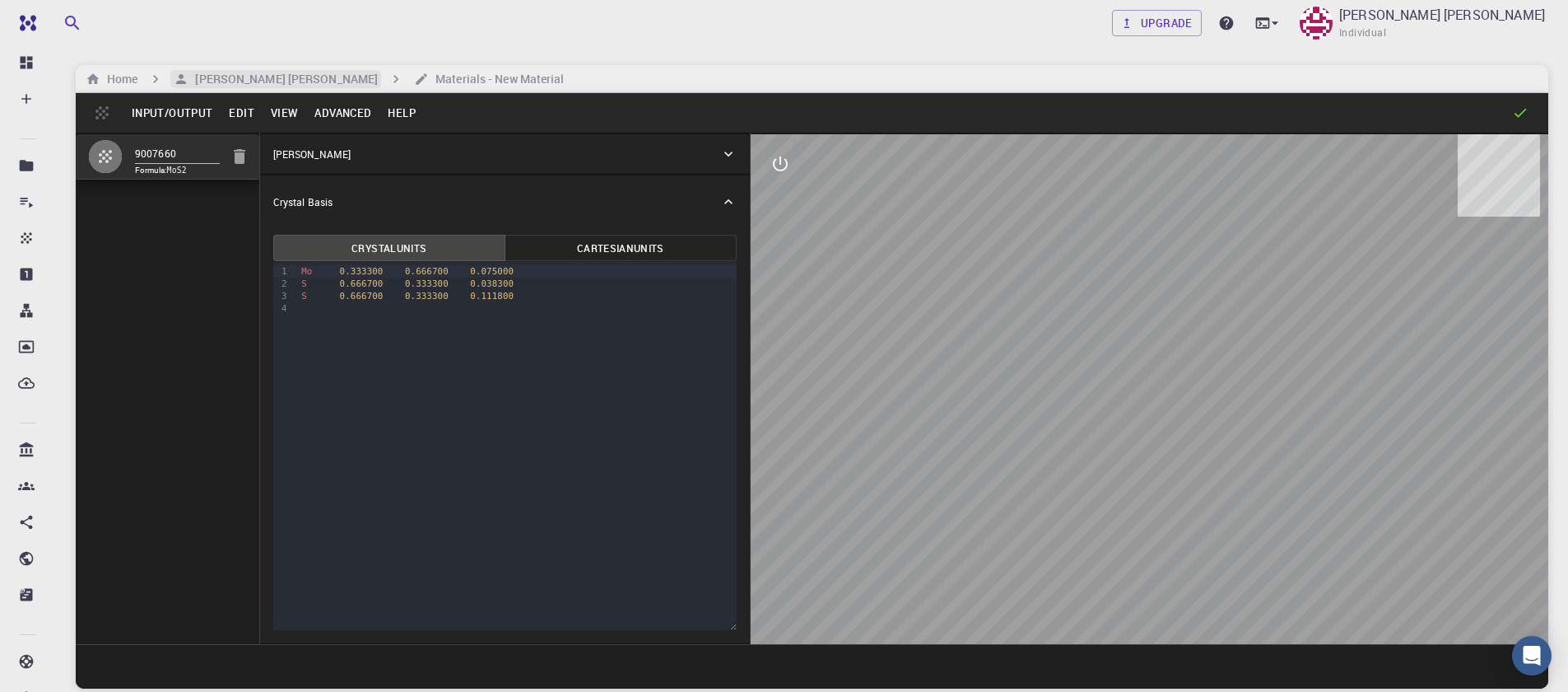
click at [284, 86] on h6 "[PERSON_NAME] [PERSON_NAME]" at bounding box center [283, 78] width 190 height 18
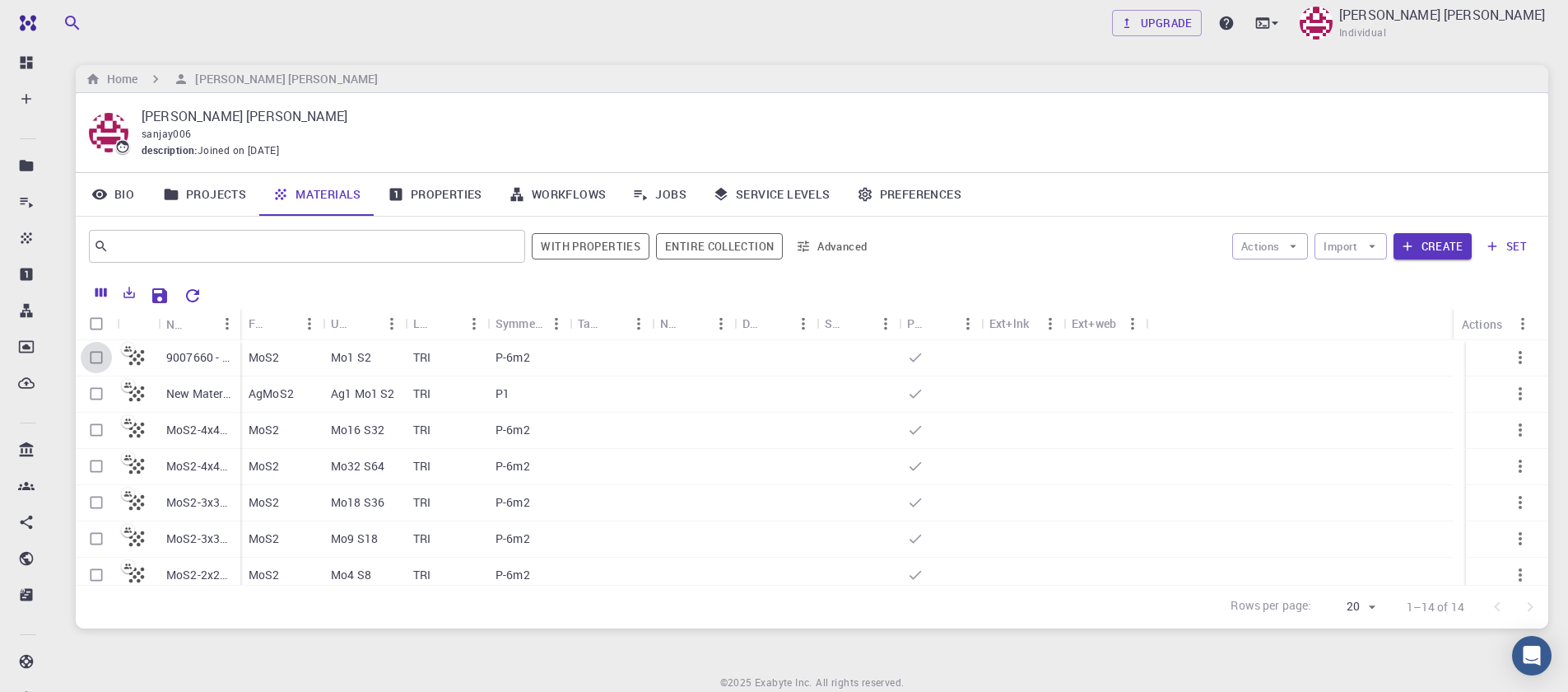
click at [94, 363] on input "Select row" at bounding box center [96, 357] width 31 height 31
checkbox input "true"
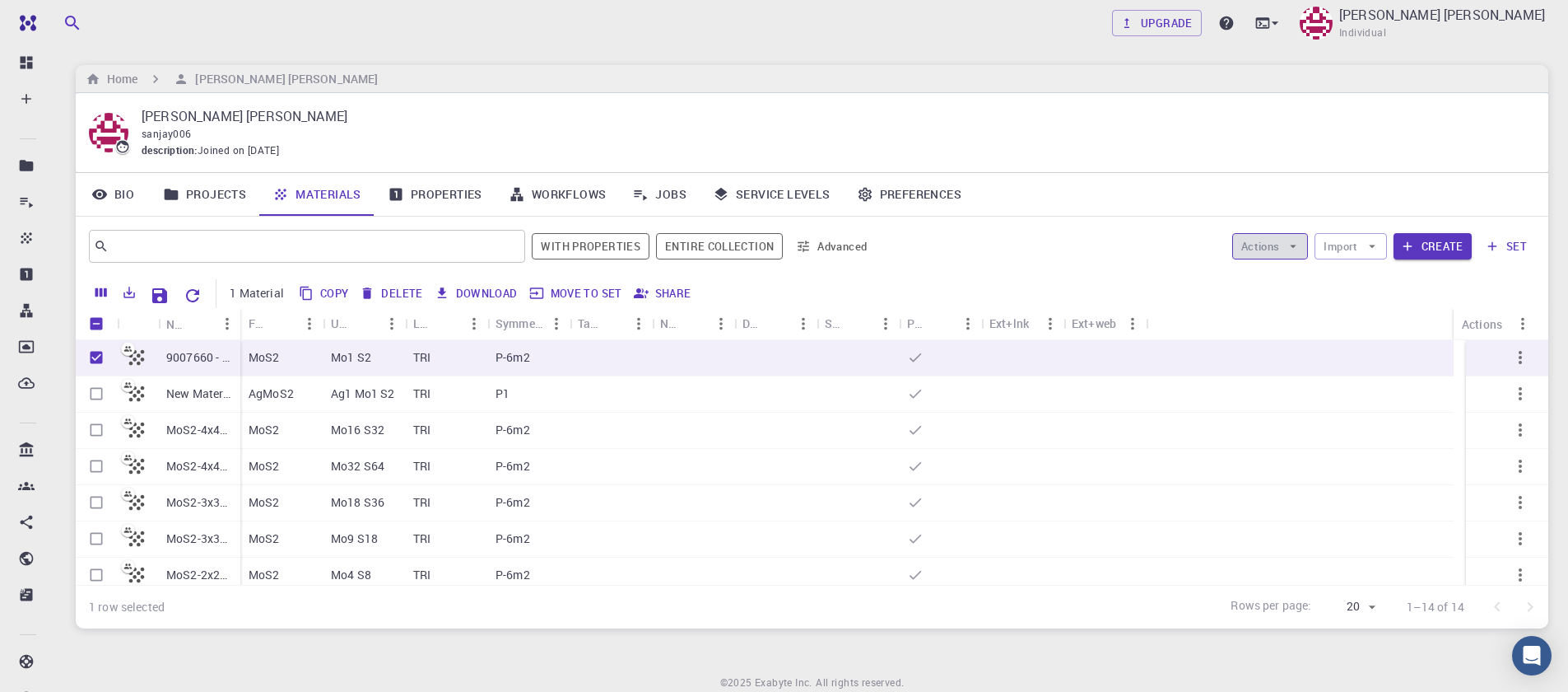
click at [1298, 252] on icon "button" at bounding box center [1292, 246] width 15 height 15
click at [1275, 274] on div at bounding box center [1298, 283] width 64 height 19
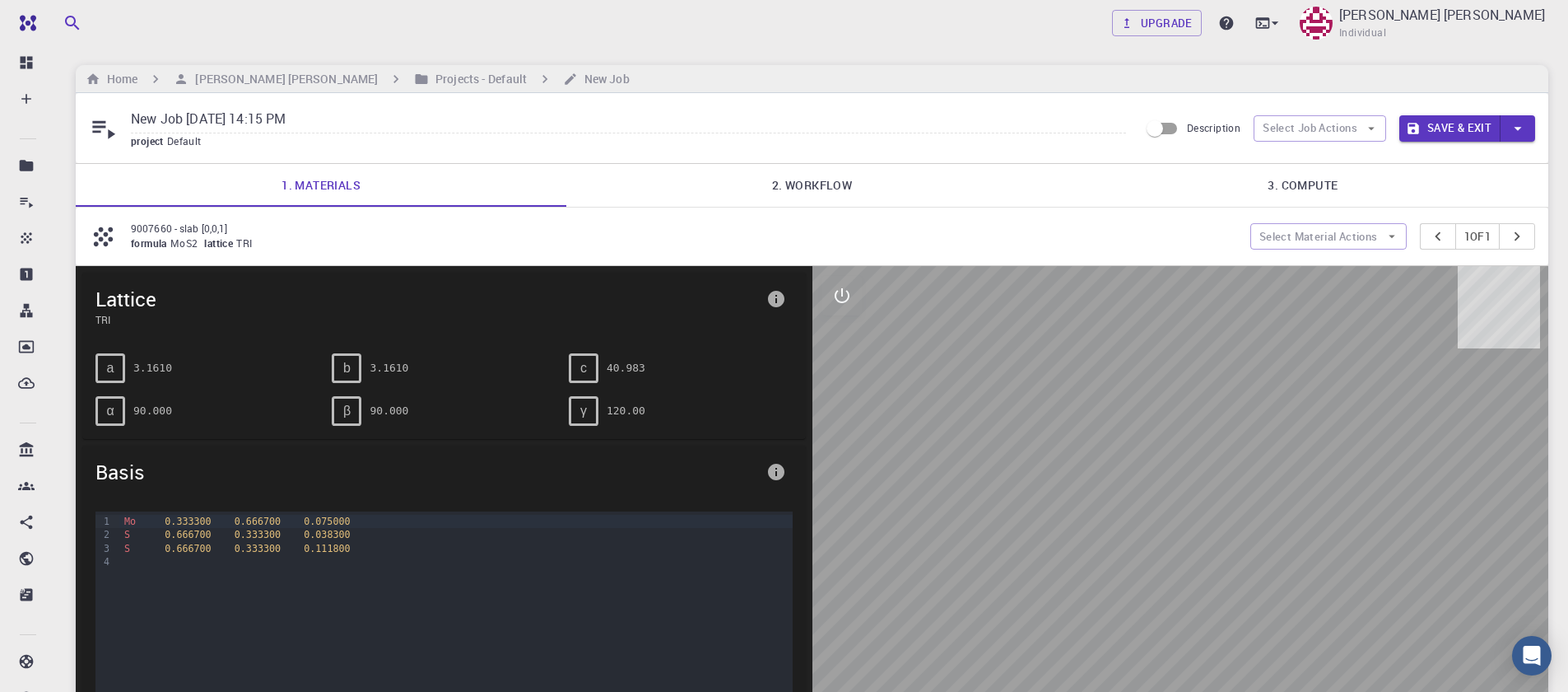
click at [799, 186] on link "2. Workflow" at bounding box center [812, 185] width 490 height 43
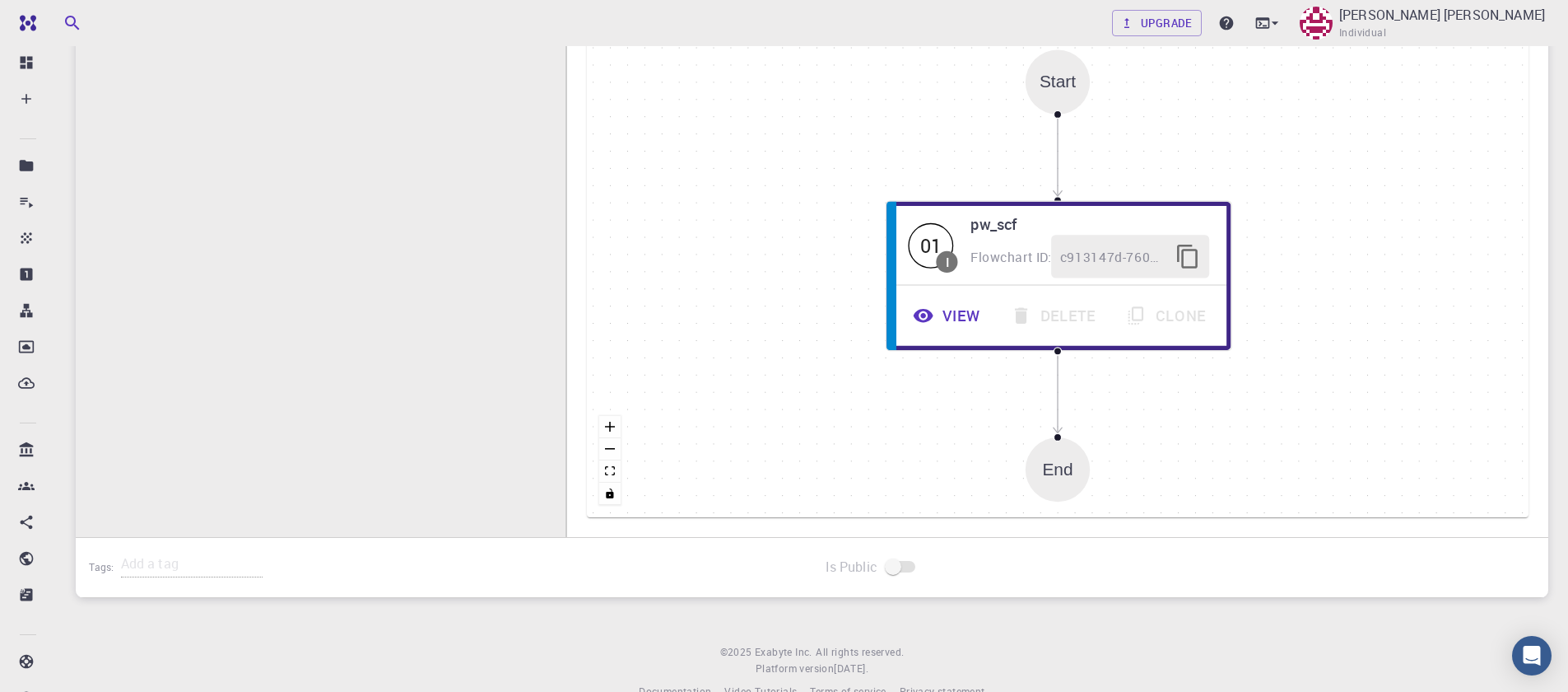
scroll to position [514, 0]
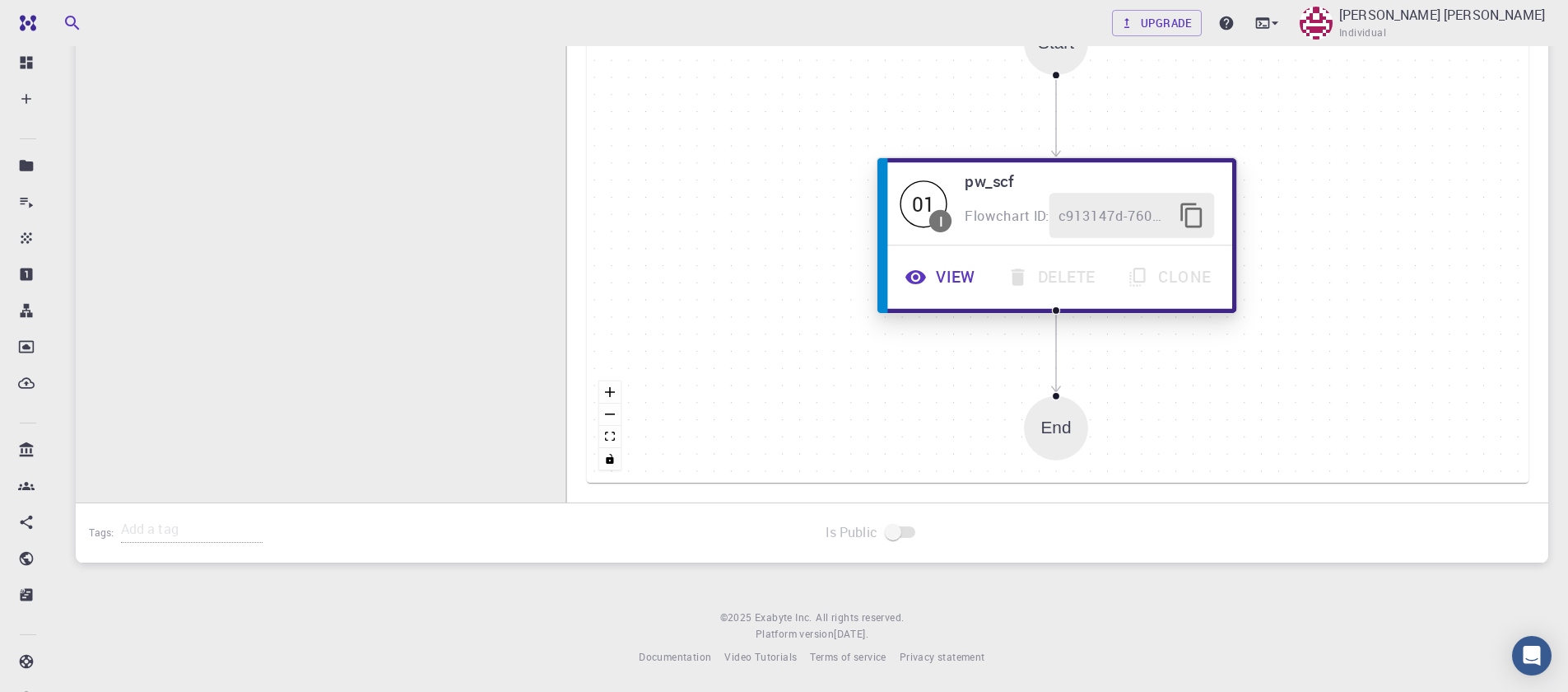
click at [944, 284] on button "View" at bounding box center [943, 277] width 103 height 45
click at [932, 268] on button "View" at bounding box center [943, 277] width 103 height 45
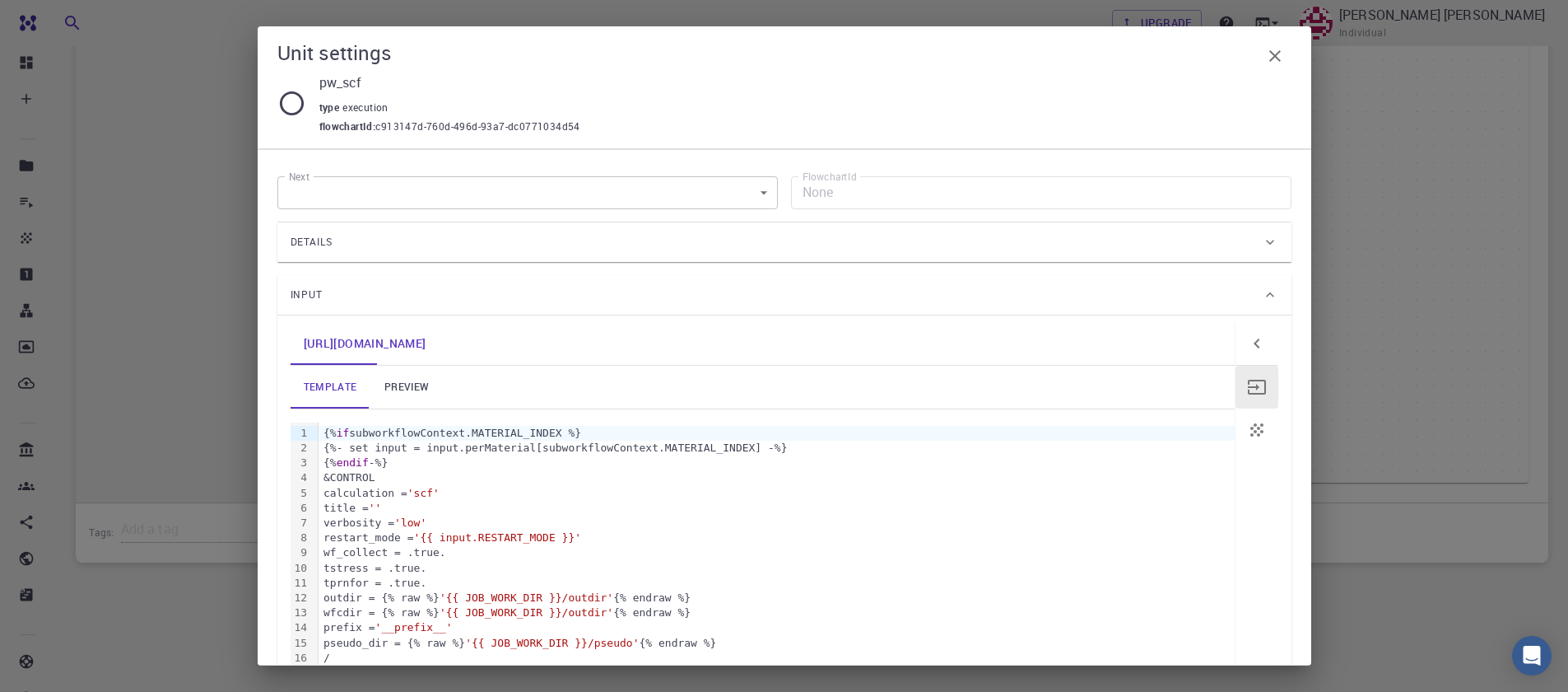
click at [408, 382] on link "preview" at bounding box center [406, 387] width 74 height 43
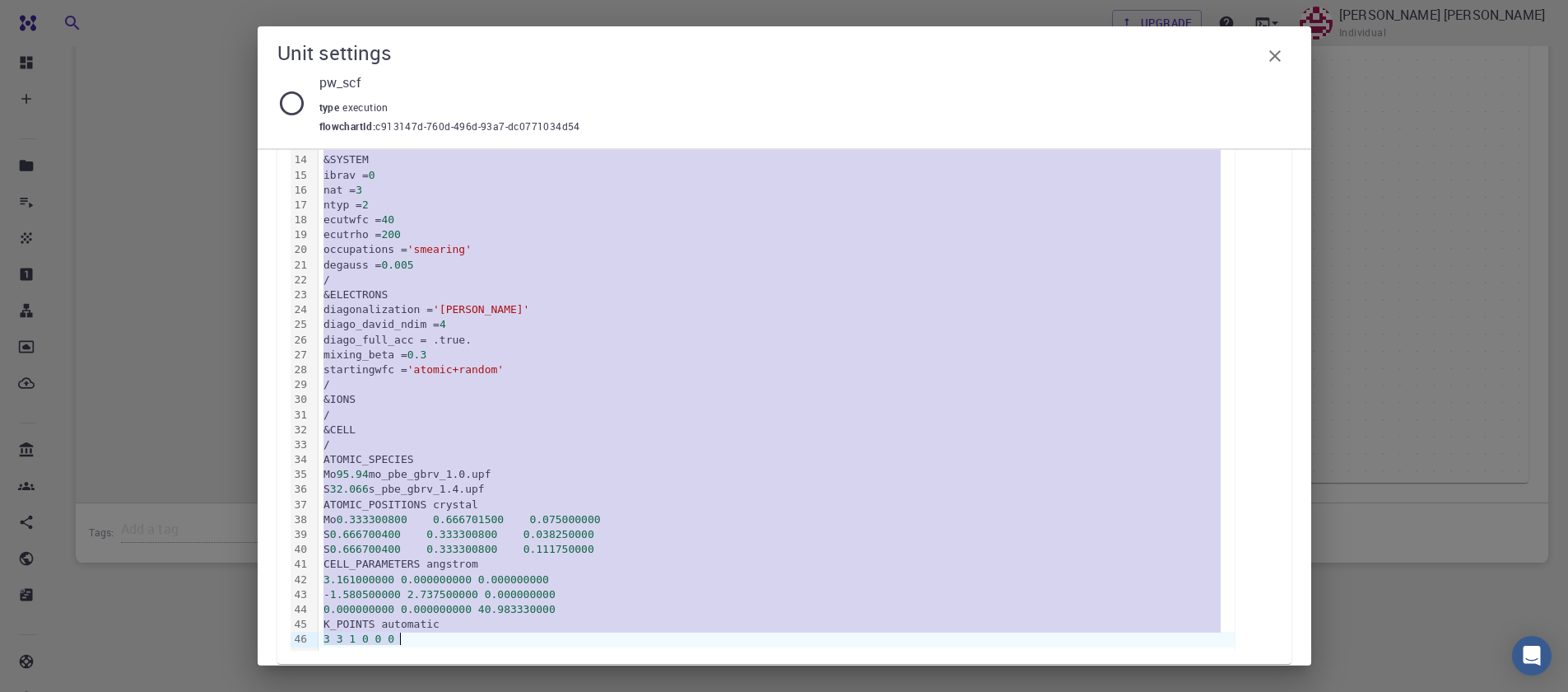
scroll to position [553, 0]
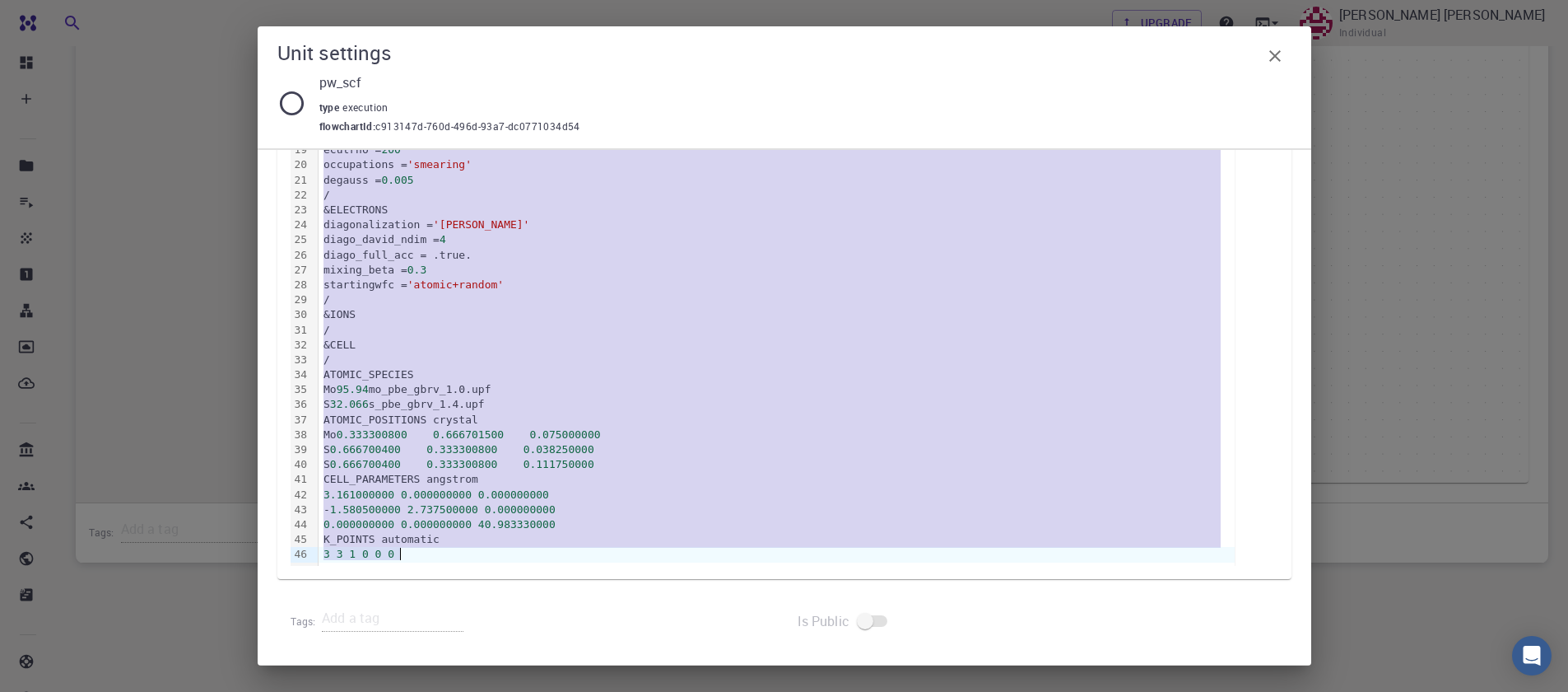
drag, startPoint x: 320, startPoint y: 318, endPoint x: 685, endPoint y: 763, distance: 575.5
click at [685, 691] on html "Free Dashboard Create New Job New Material Create Material Upload File Import f…" at bounding box center [784, 89] width 1568 height 1206
copy div "/ &SYSTEM ibrav = 0 nat = 3 ntyp = 2 ecutwfc = 40 ecutrho = 200 occupations = '…"
